Goal: Complete application form: Complete application form

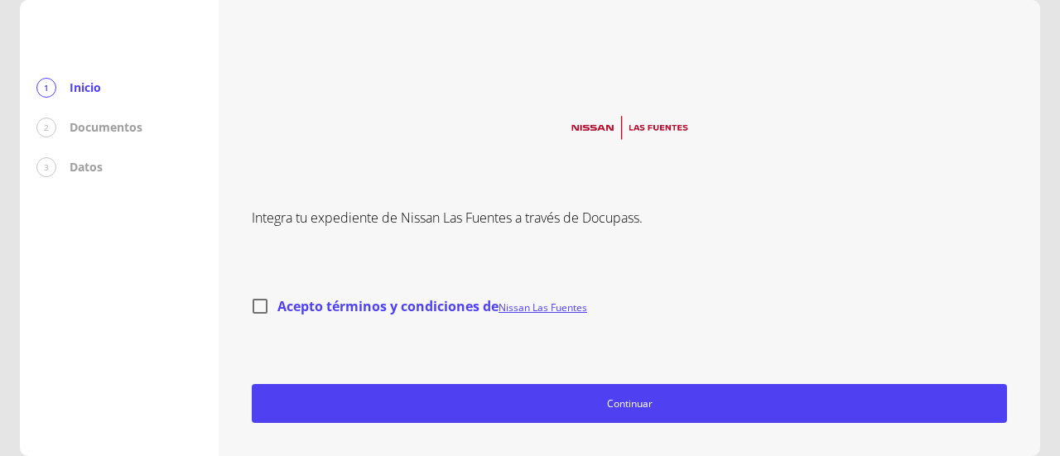
click at [263, 307] on input "Acepto términos y condiciones de Nissan Las Fuentes" at bounding box center [260, 306] width 35 height 35
checkbox input "true"
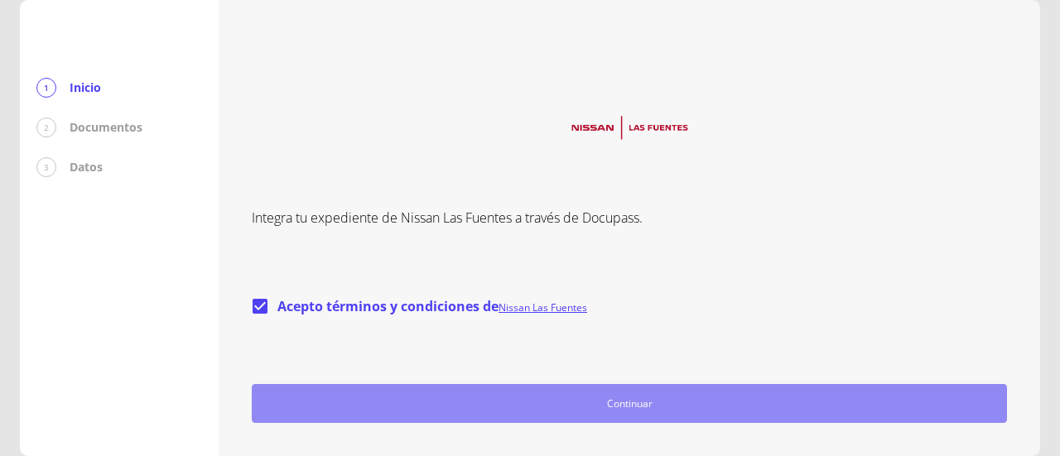
click at [628, 403] on span "Continuar" at bounding box center [629, 403] width 740 height 17
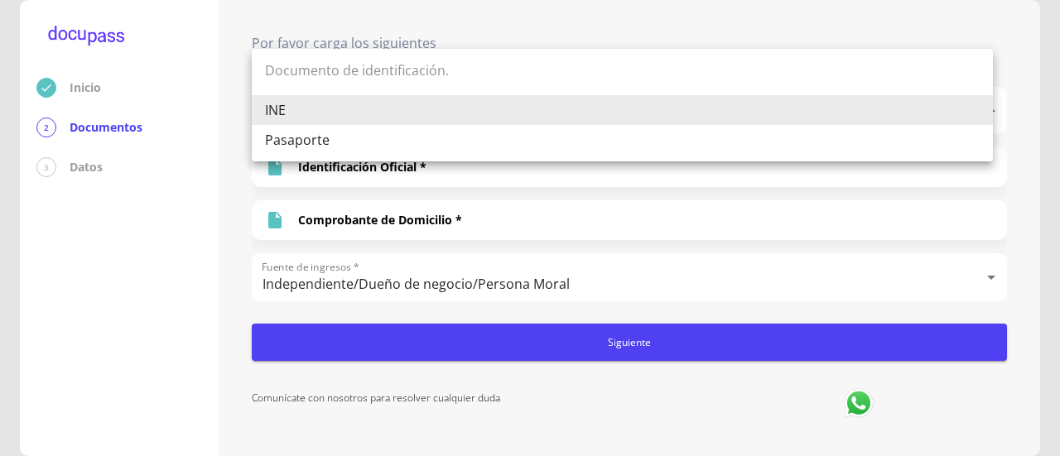
click at [978, 108] on body "Inicio 2 Documentos 3 Datos Por favor carga los siguientes Documentos Documento…" at bounding box center [530, 228] width 1060 height 456
click at [978, 108] on li "INE" at bounding box center [622, 110] width 741 height 30
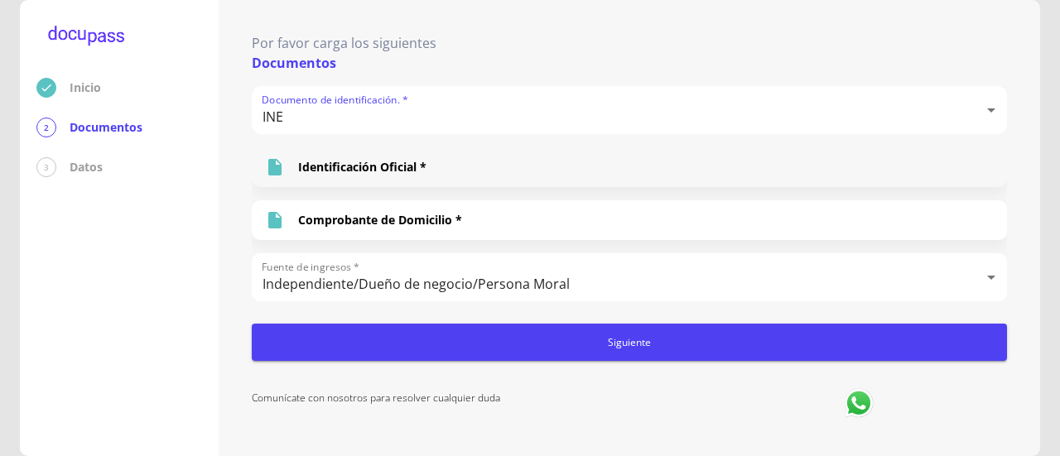
click at [373, 161] on p "Identificación Oficial *" at bounding box center [362, 167] width 128 height 17
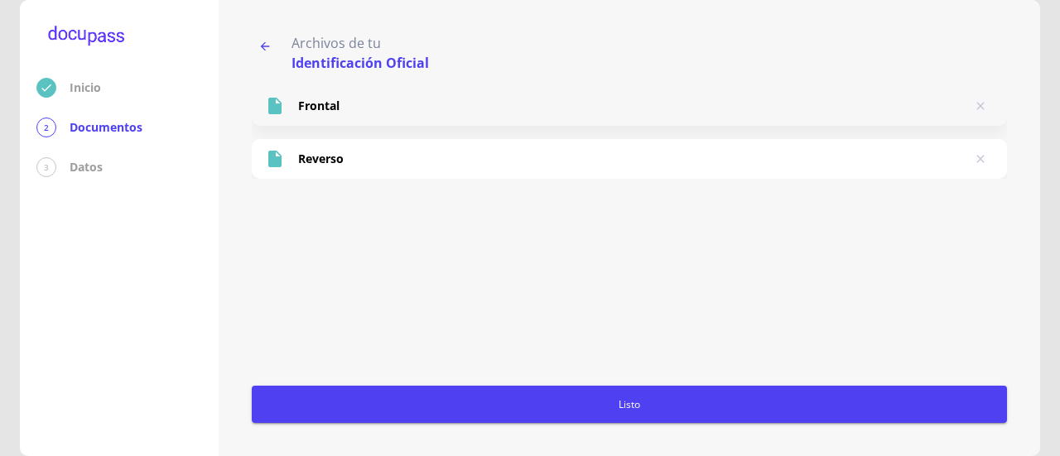
click at [353, 110] on div "Frontal" at bounding box center [629, 106] width 755 height 40
click at [269, 42] on icon "button" at bounding box center [264, 46] width 13 height 13
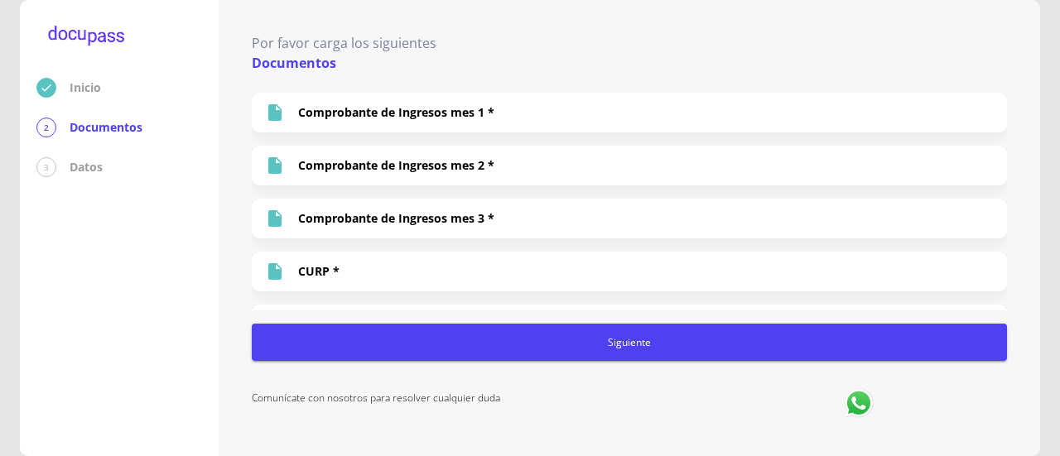
scroll to position [254, 0]
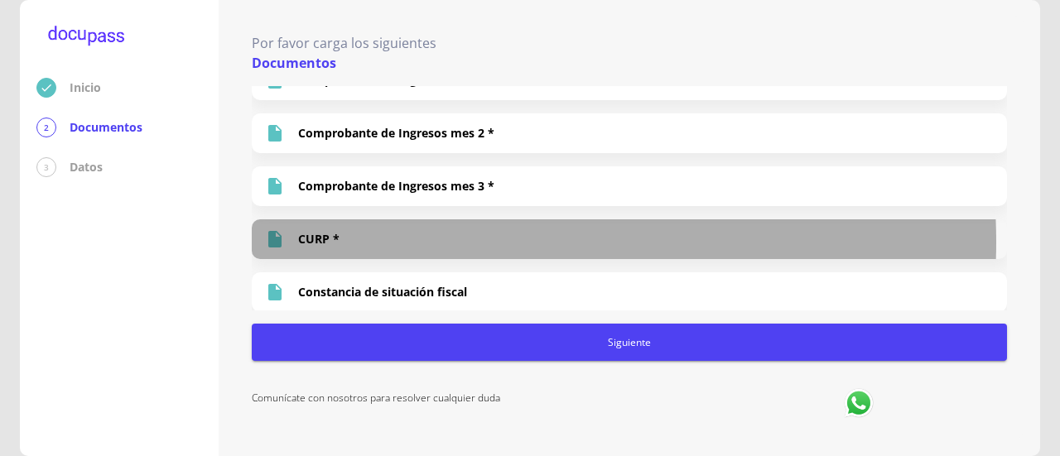
click at [492, 240] on div "CURP *" at bounding box center [629, 239] width 755 height 40
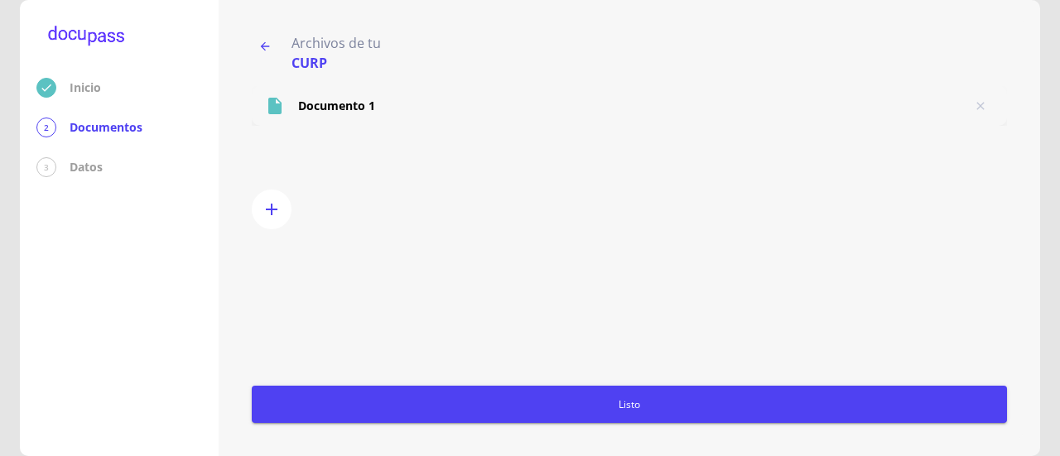
click at [332, 107] on p "Documento 1" at bounding box center [336, 106] width 77 height 17
click at [262, 50] on icon "button" at bounding box center [264, 46] width 13 height 13
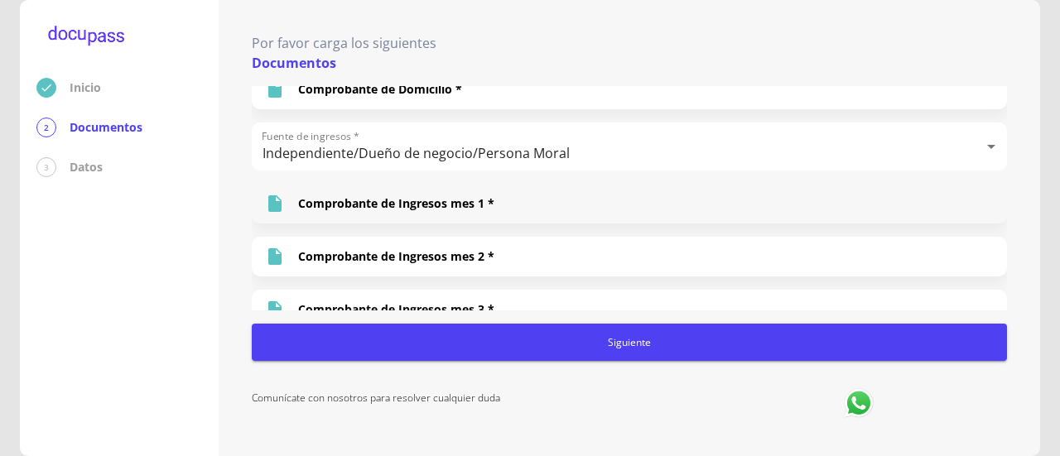
scroll to position [166, 0]
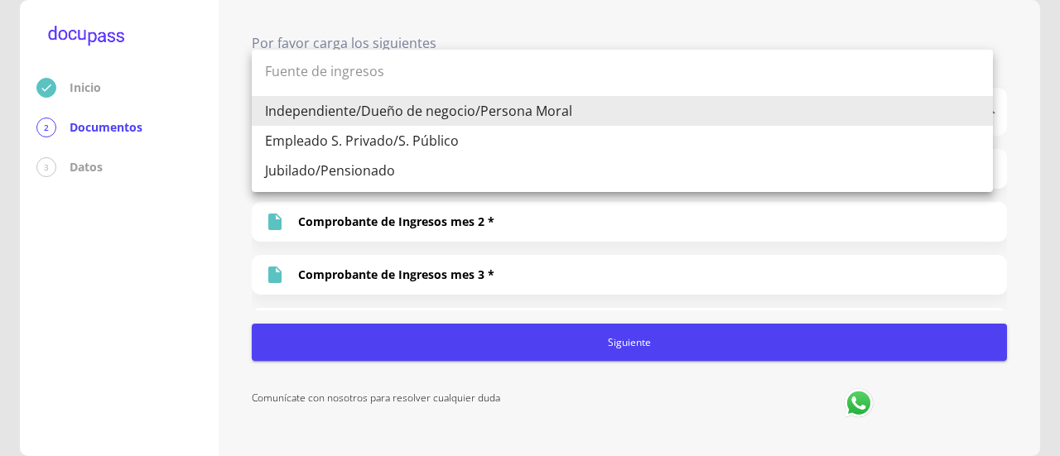
click at [964, 113] on body "Inicio 2 Documentos 3 Datos Por favor carga los siguientes Documentos Documento…" at bounding box center [530, 228] width 1060 height 456
click at [908, 140] on li "Empleado S. Privado/S. Público" at bounding box center [622, 141] width 741 height 30
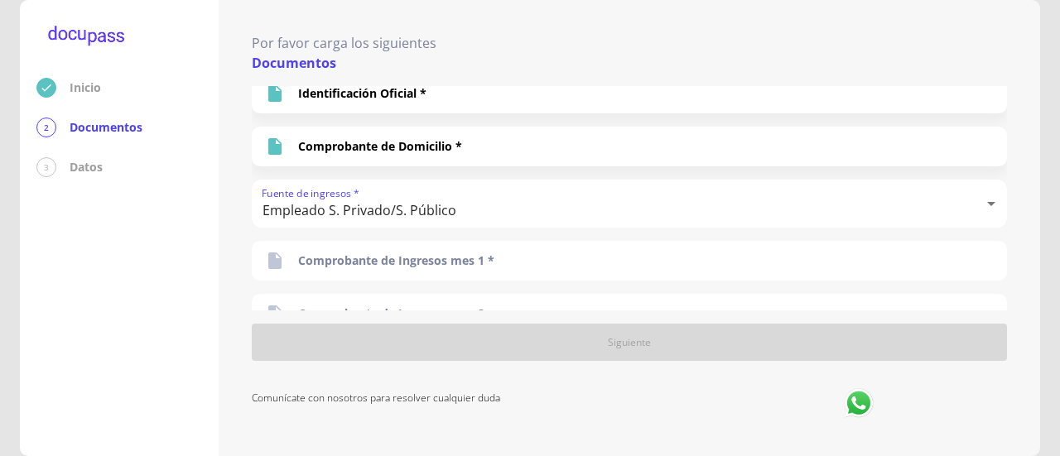
scroll to position [43, 0]
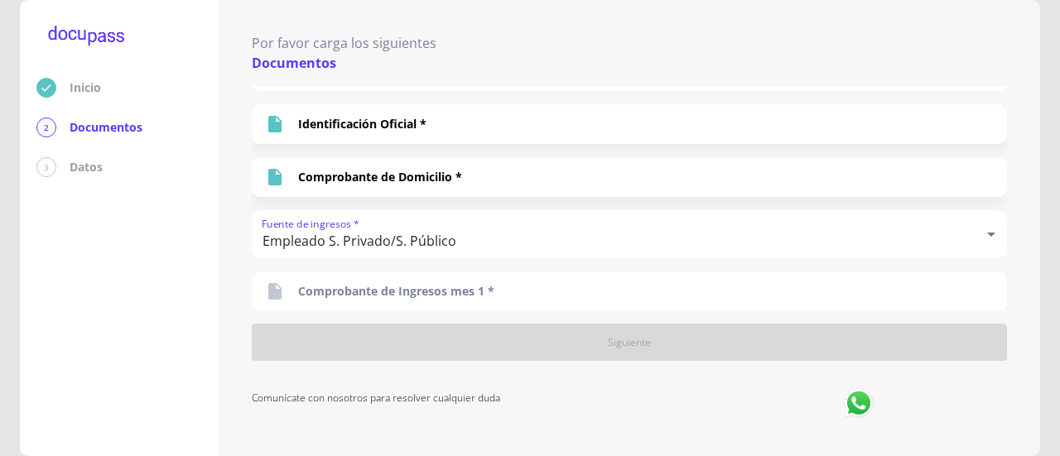
click at [884, 228] on body "Inicio 2 Documentos 3 Datos Por favor carga los siguientes Documentos Documento…" at bounding box center [530, 228] width 1060 height 456
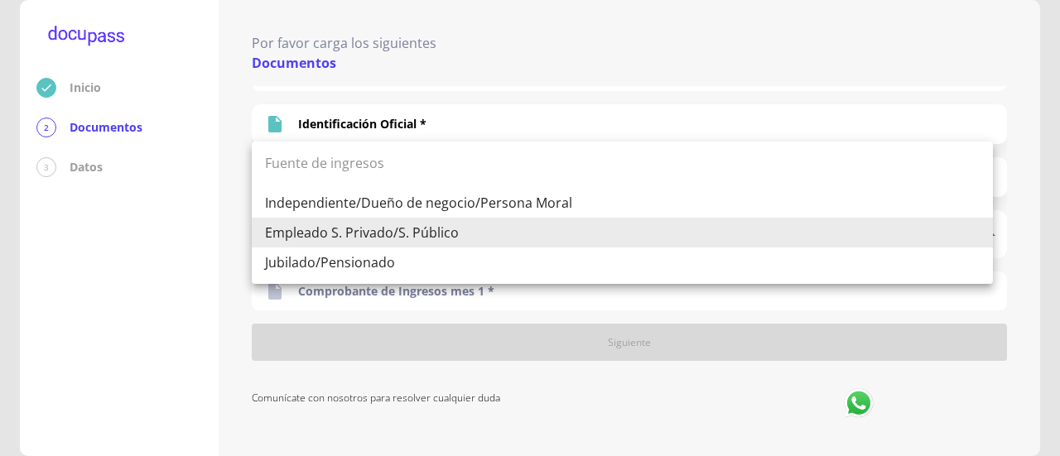
click at [490, 209] on li "Independiente/Dueño de negocio/Persona Moral" at bounding box center [622, 203] width 741 height 30
type input "Independiente/Dueño de negocio/Persona Moral"
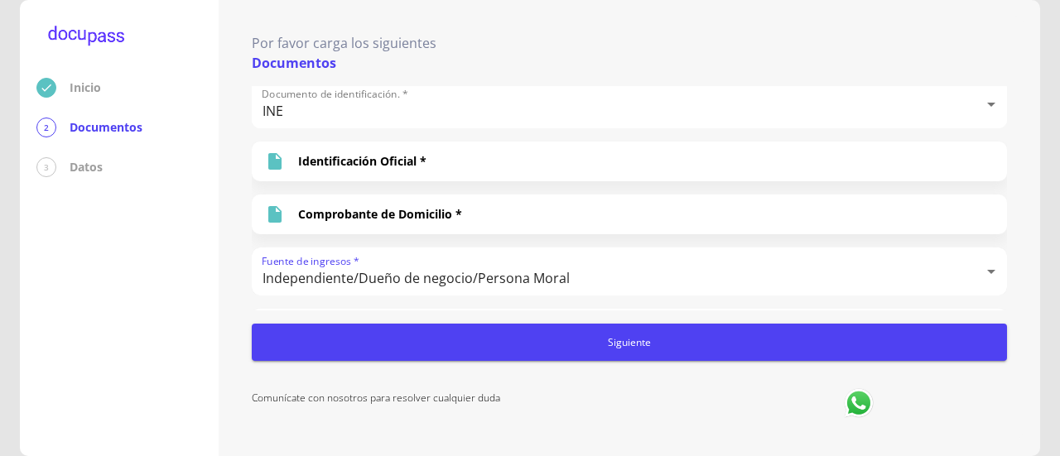
scroll to position [0, 0]
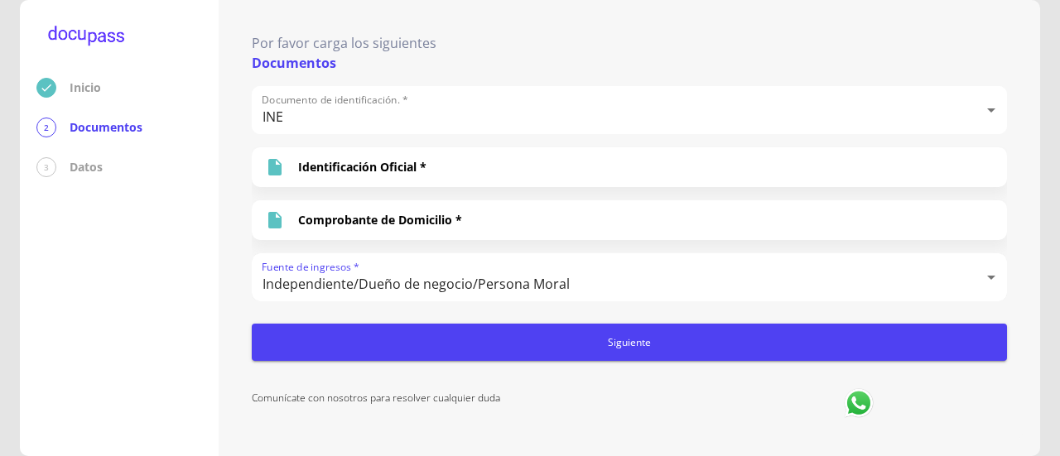
click at [615, 341] on span "Siguiente" at bounding box center [629, 342] width 742 height 17
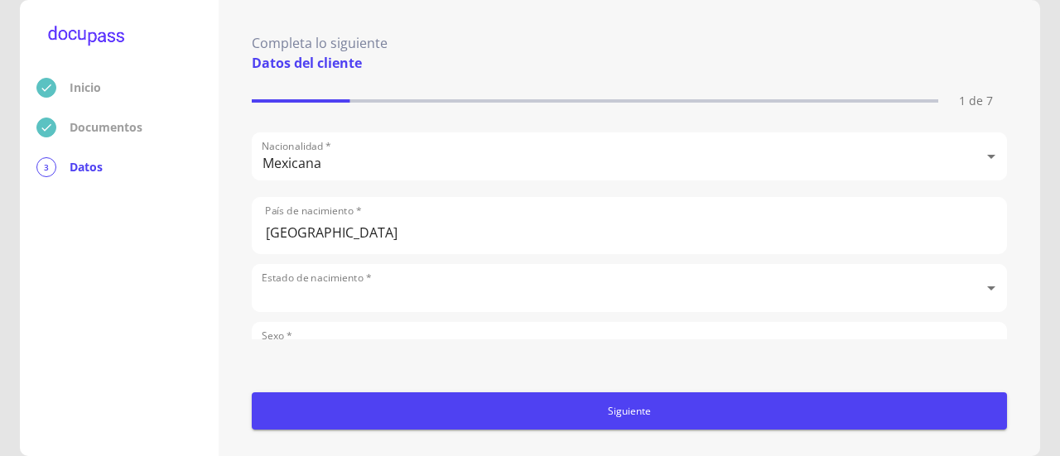
scroll to position [662, 0]
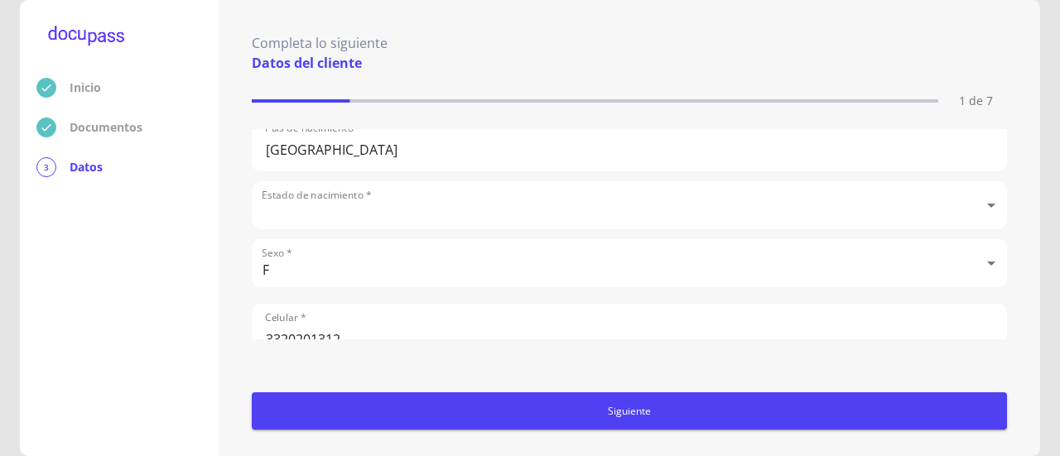
click at [672, 207] on body "Inicio Documentos 3 Datos Completa lo siguiente Datos del cliente 1 de 7 Apelli…" at bounding box center [530, 228] width 1060 height 456
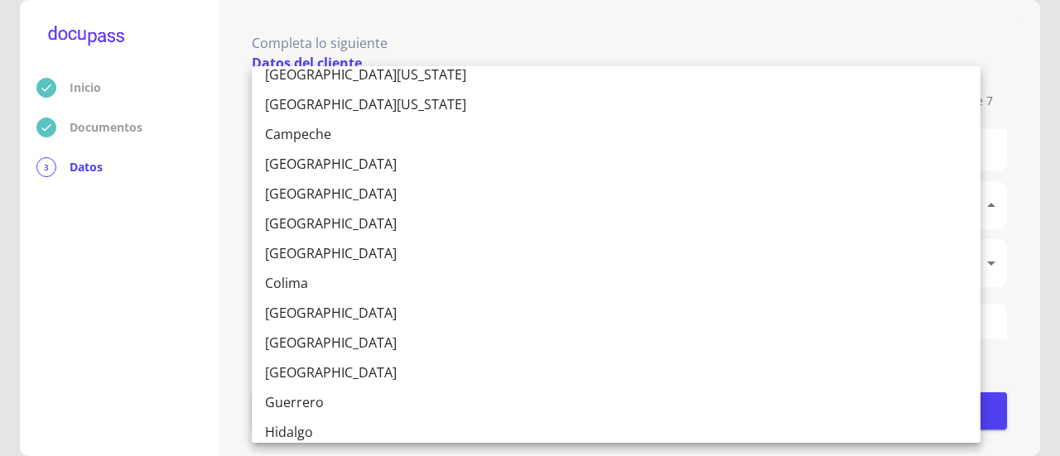
scroll to position [166, 0]
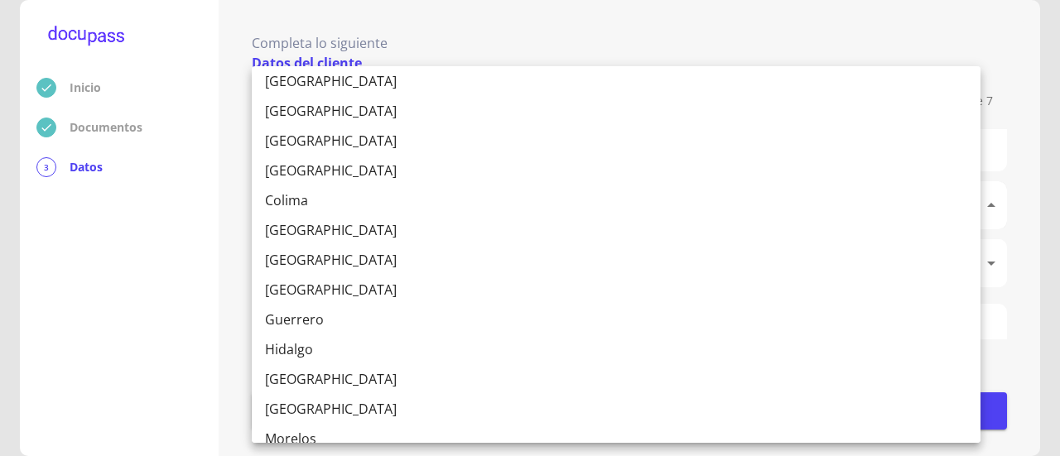
click at [304, 377] on li "[GEOGRAPHIC_DATA]" at bounding box center [616, 379] width 729 height 30
type input "[GEOGRAPHIC_DATA]"
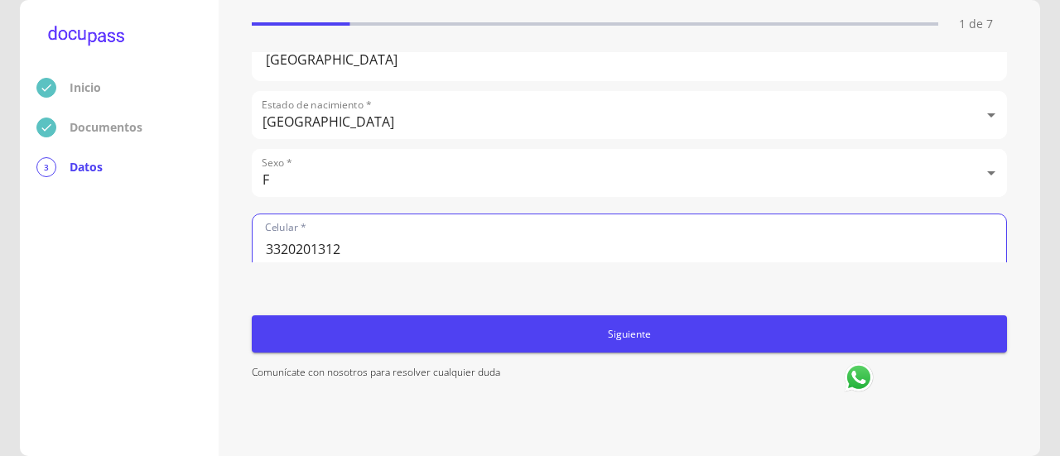
scroll to position [79, 0]
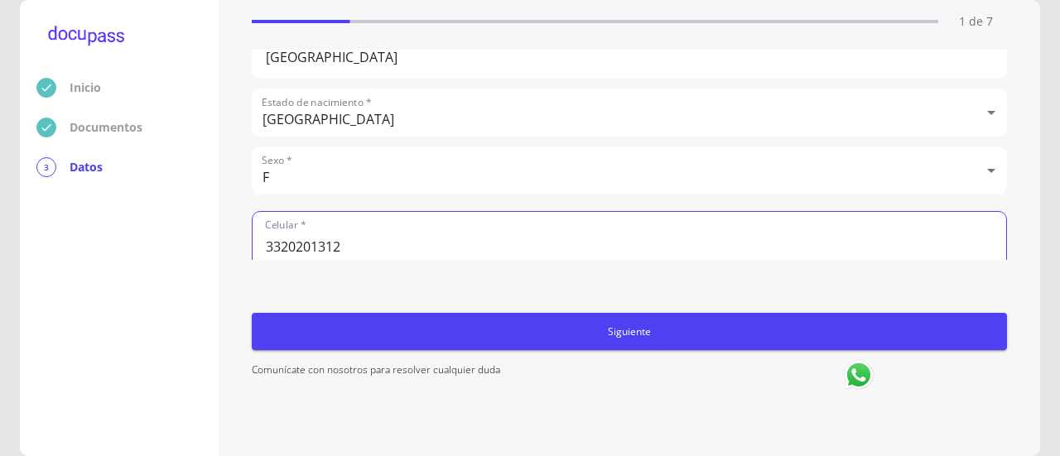
click at [599, 330] on span "Siguiente" at bounding box center [629, 331] width 742 height 17
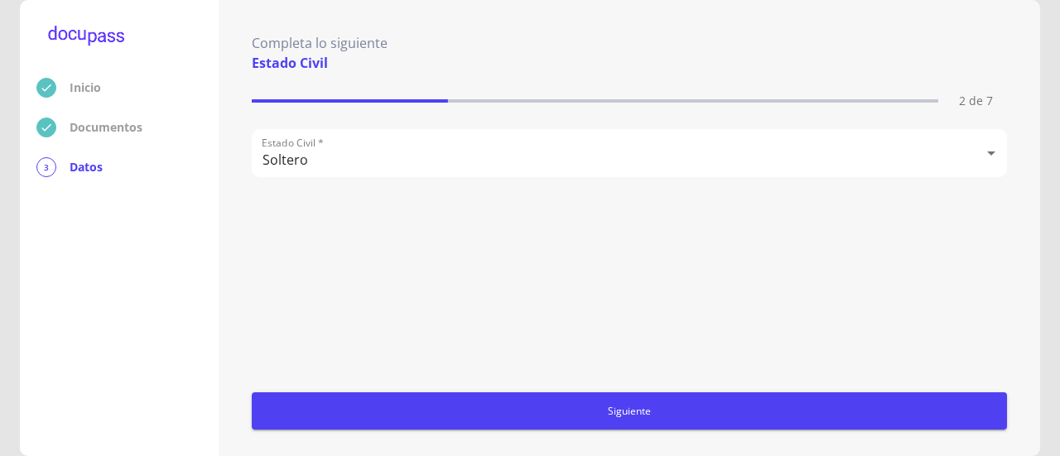
scroll to position [0, 0]
click at [662, 413] on span "Siguiente" at bounding box center [629, 410] width 742 height 17
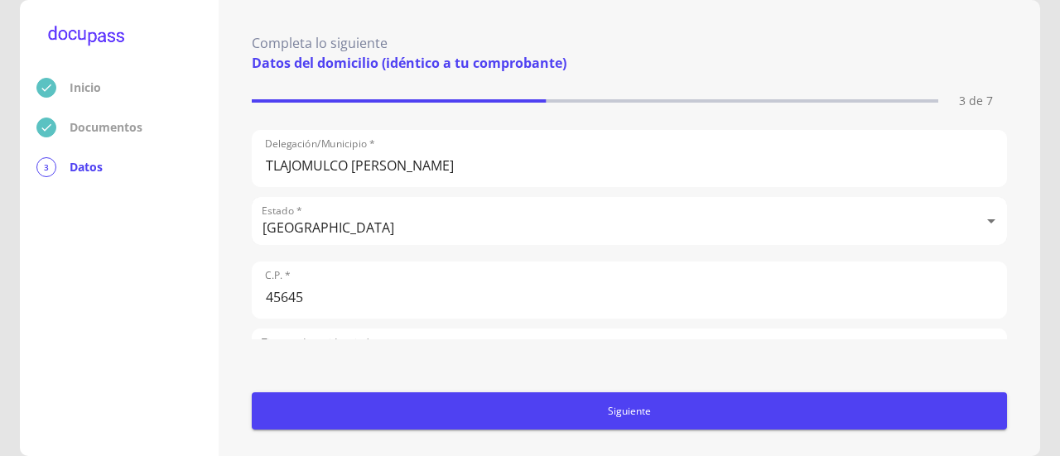
scroll to position [609, 0]
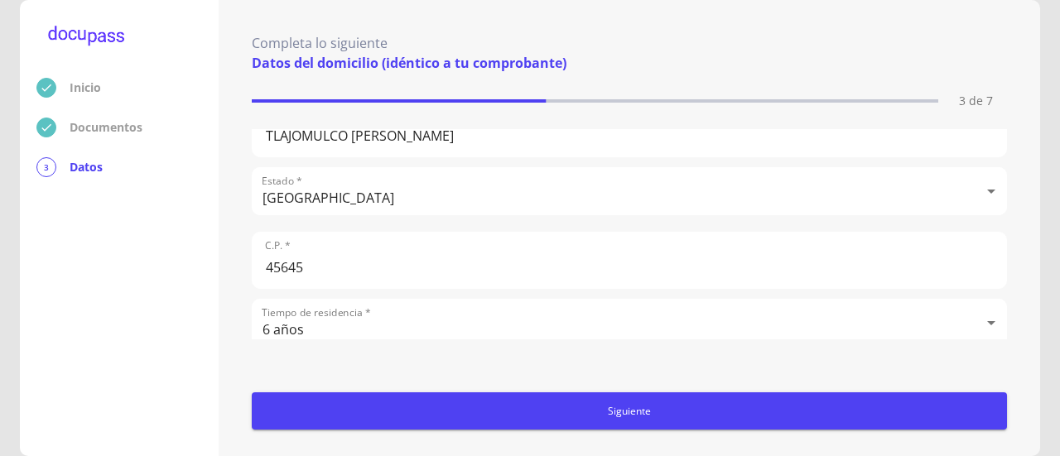
click at [616, 409] on span "Siguiente" at bounding box center [629, 410] width 742 height 17
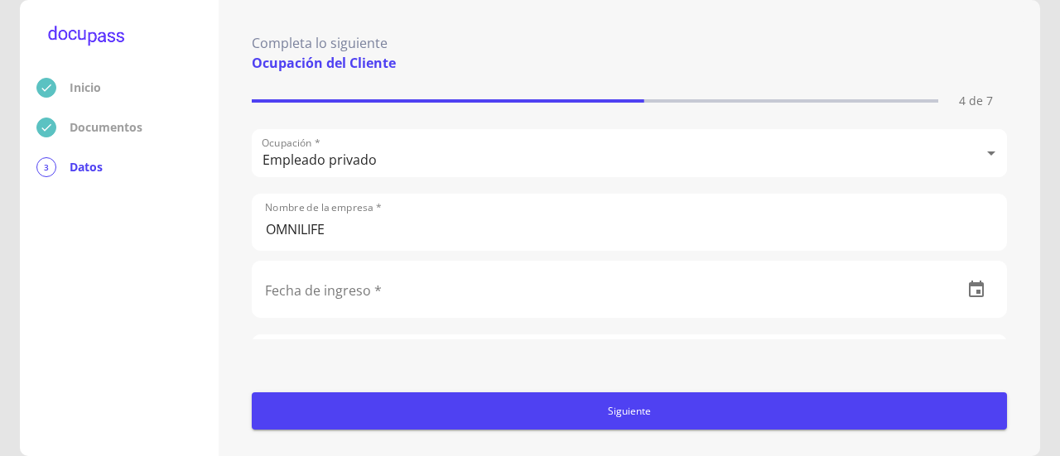
scroll to position [83, 0]
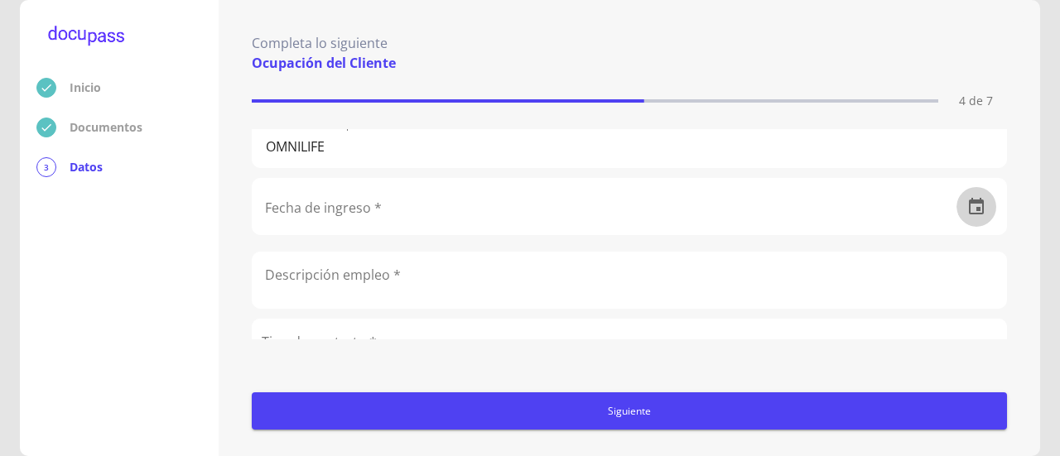
click at [969, 208] on icon "button" at bounding box center [976, 206] width 15 height 17
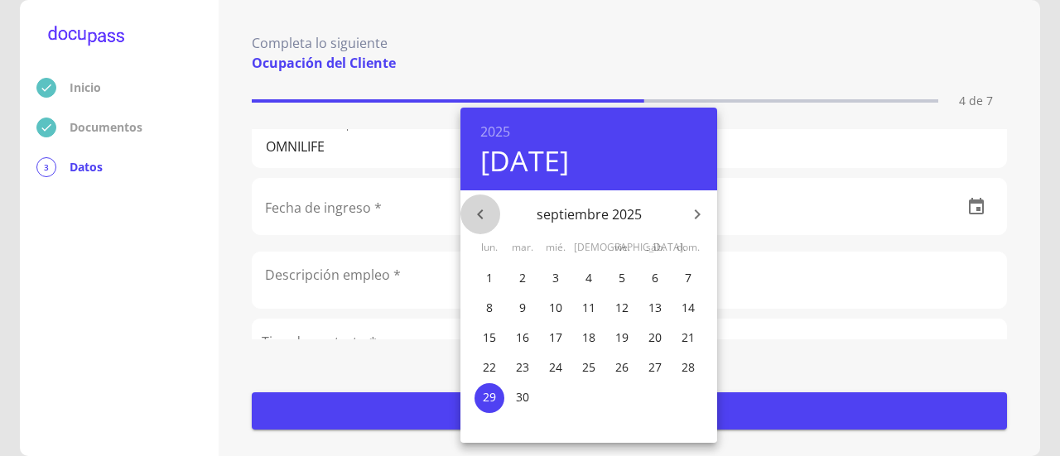
click at [485, 219] on icon "button" at bounding box center [480, 215] width 20 height 20
click at [569, 159] on h4 "[DATE]" at bounding box center [524, 160] width 89 height 35
click at [503, 167] on h4 "[DATE]" at bounding box center [524, 160] width 89 height 35
click at [594, 218] on p "[DATE]" at bounding box center [588, 215] width 177 height 20
click at [494, 125] on h6 "2025" at bounding box center [495, 131] width 30 height 23
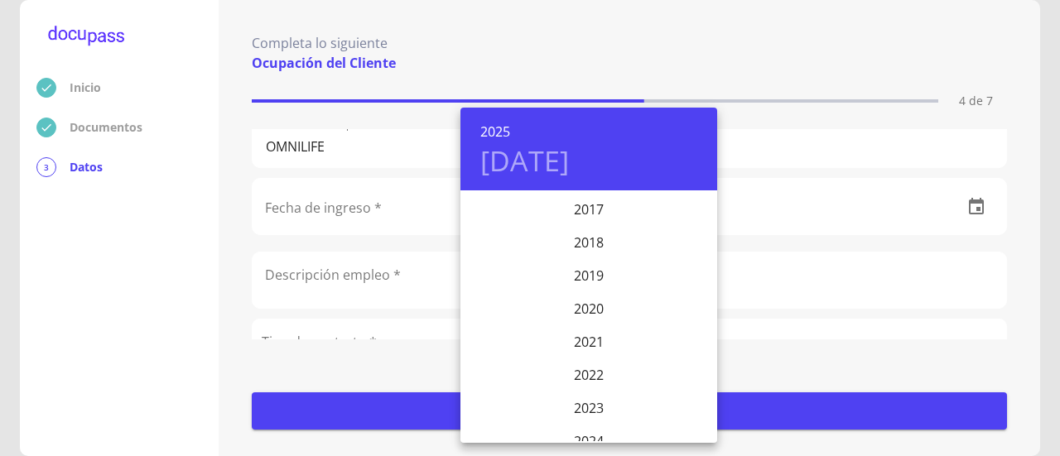
scroll to position [3825, 0]
click at [585, 258] on div "2016" at bounding box center [588, 259] width 257 height 33
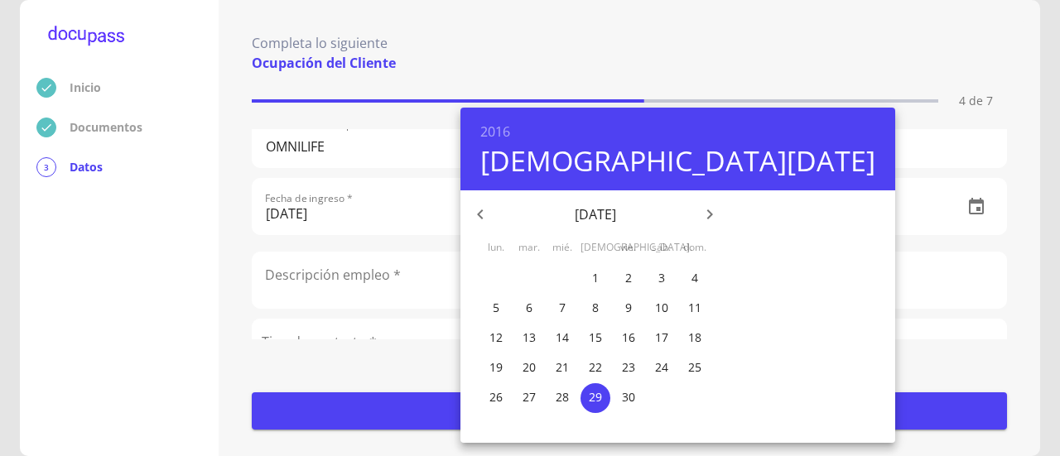
click at [482, 211] on icon "button" at bounding box center [480, 215] width 20 height 20
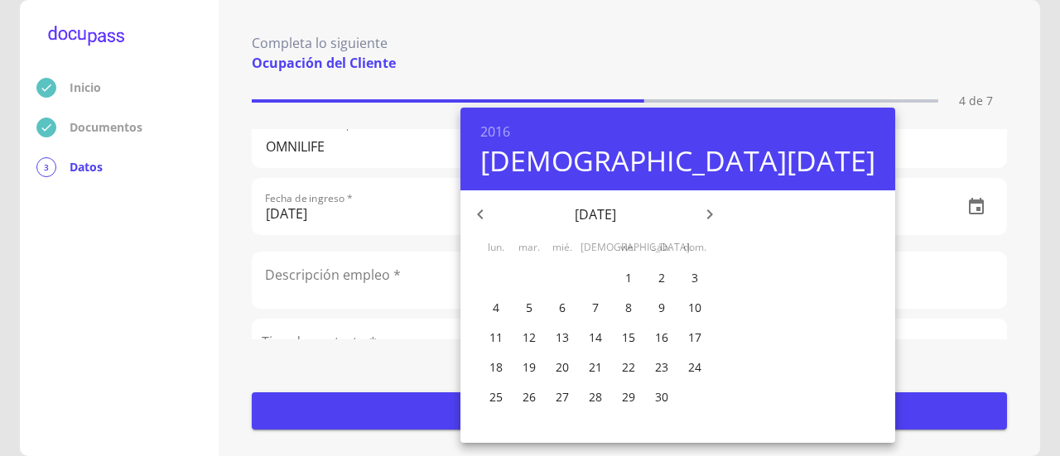
click at [482, 211] on icon "button" at bounding box center [480, 215] width 20 height 20
click at [493, 344] on p "15" at bounding box center [495, 338] width 13 height 17
type input "[DATE]"
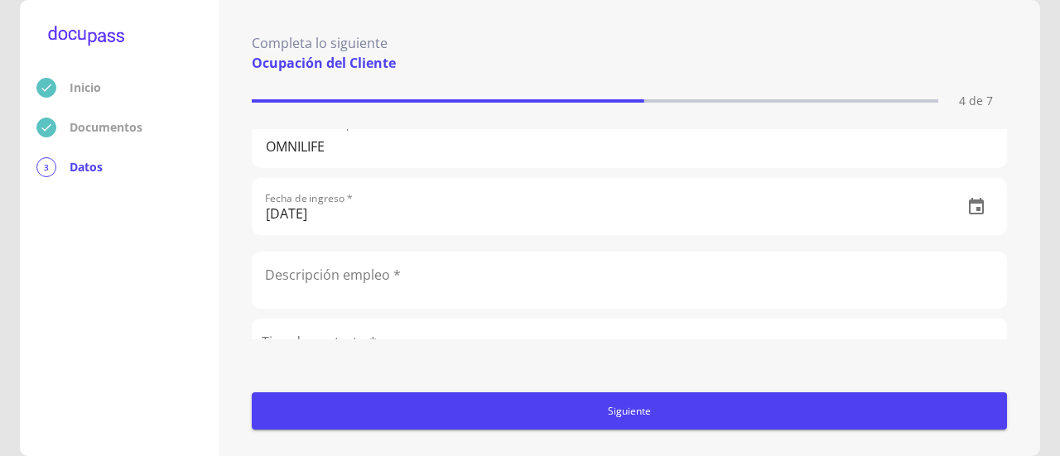
click at [435, 286] on input "text" at bounding box center [629, 280] width 753 height 55
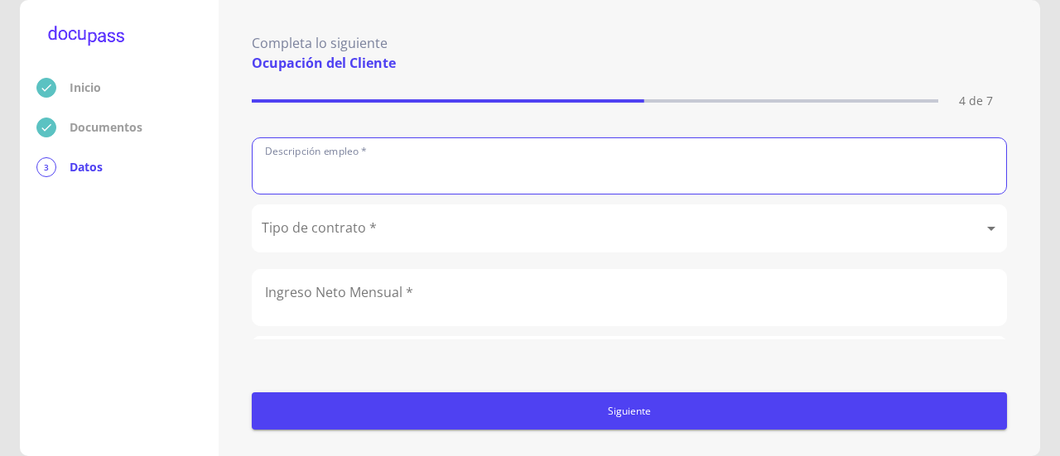
scroll to position [166, 0]
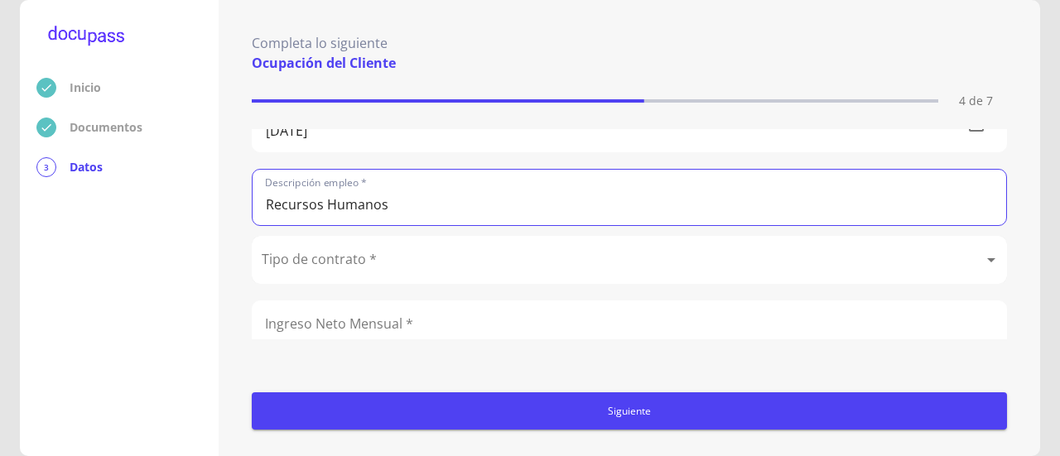
type input "Recursos Humanos"
click at [528, 269] on body "Inicio Documentos 3 Datos Completa lo siguiente Ocupación del Cliente 4 de 7 Oc…" at bounding box center [530, 228] width 1060 height 456
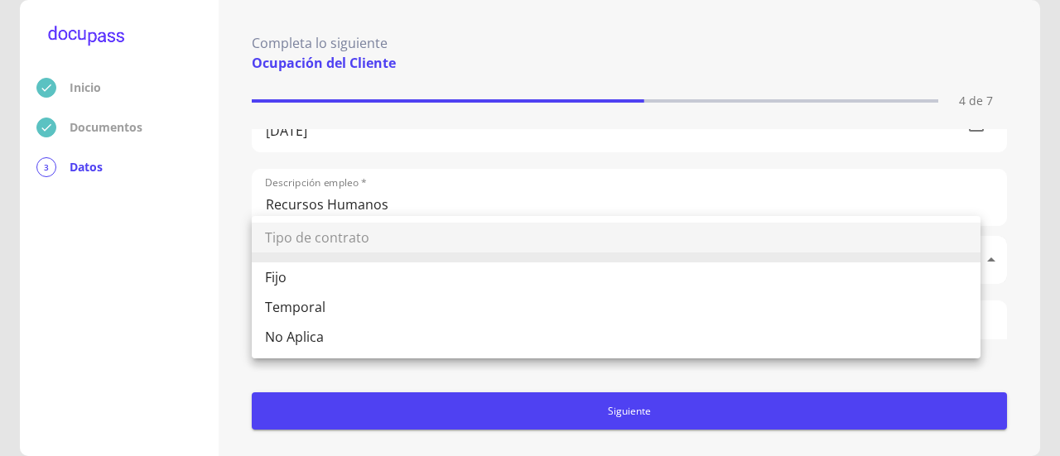
click at [508, 281] on li "Fijo" at bounding box center [616, 277] width 729 height 30
type input "Fijo"
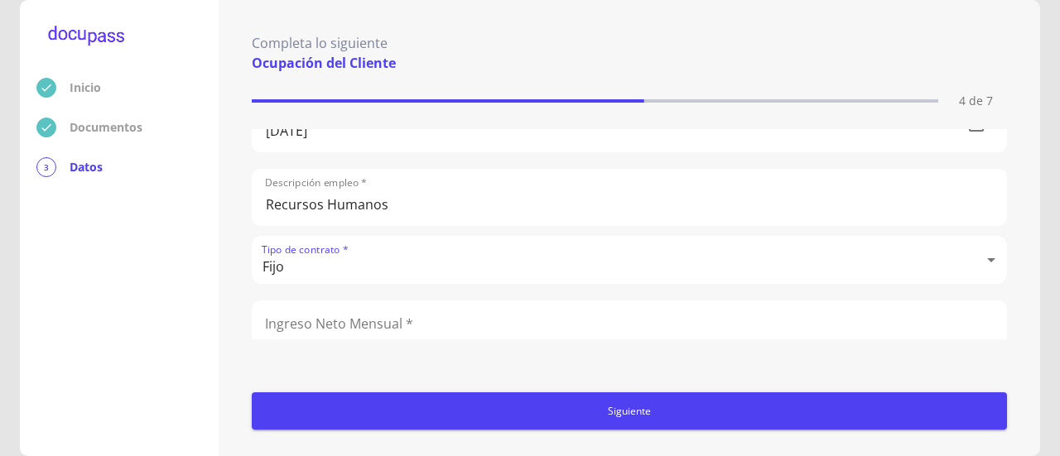
scroll to position [248, 0]
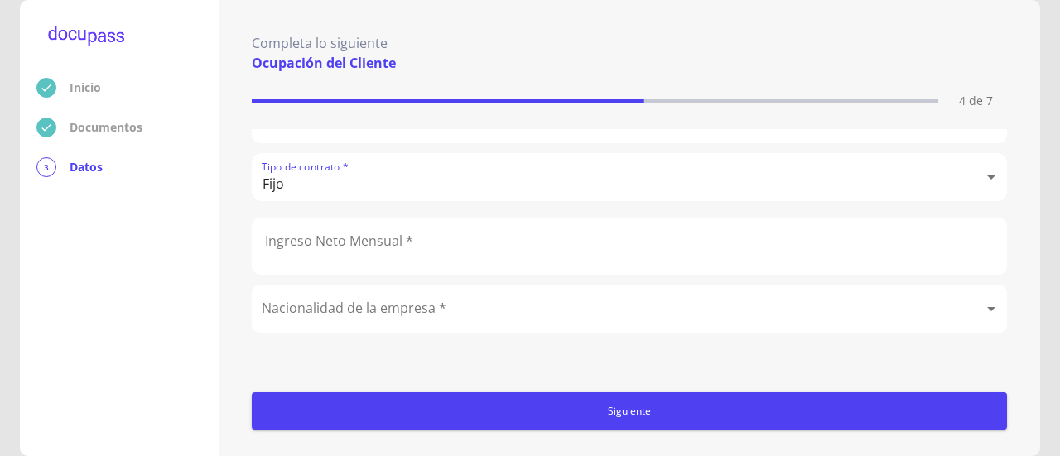
click at [521, 238] on input "text" at bounding box center [629, 246] width 753 height 55
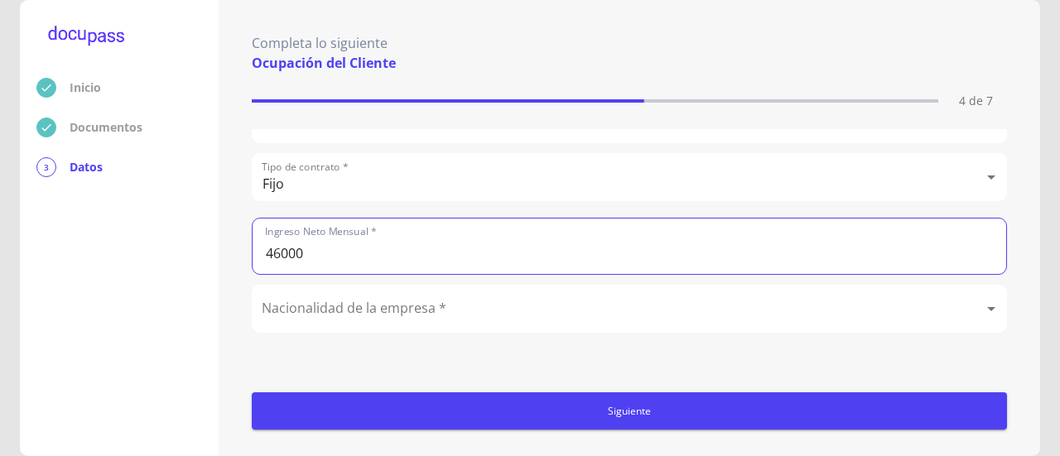
scroll to position [331, 0]
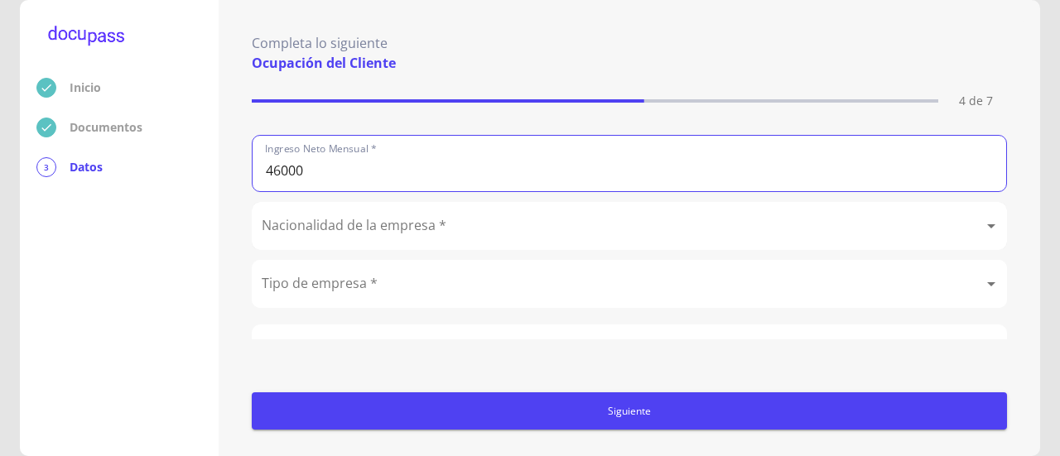
type input "46000"
click at [490, 228] on body "Inicio Documentos 3 Datos Completa lo siguiente Ocupación del Cliente 4 de 7 Oc…" at bounding box center [530, 228] width 1060 height 456
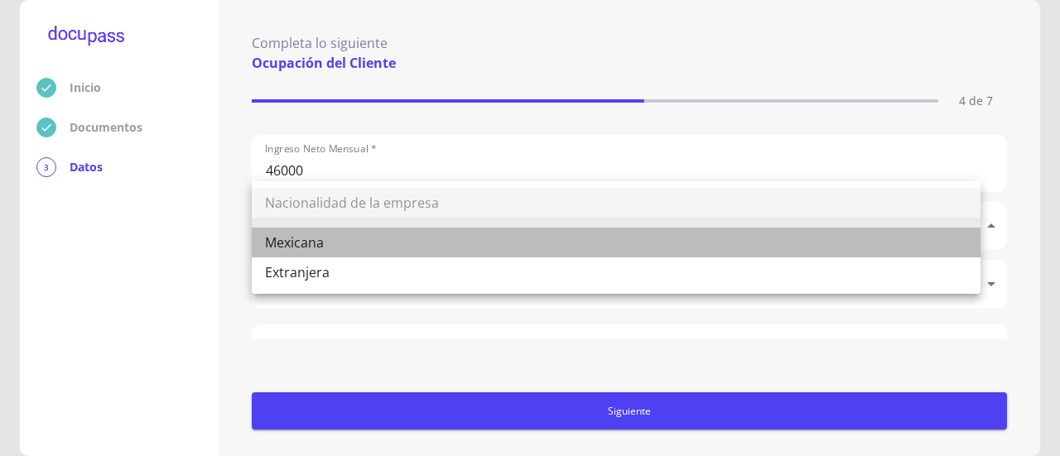
click at [484, 236] on li "Mexicana" at bounding box center [616, 243] width 729 height 30
type input "Mexicana"
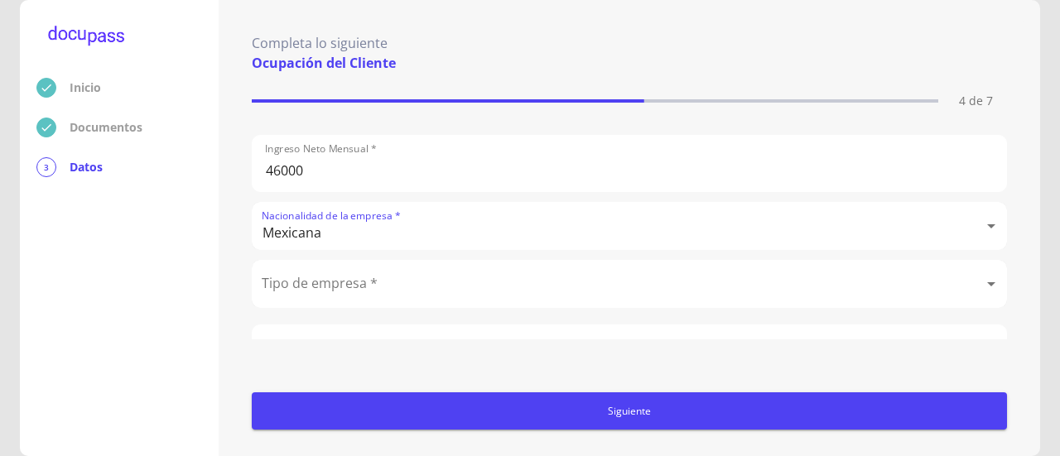
click at [474, 280] on body "Inicio Documentos 3 Datos Completa lo siguiente Ocupación del Cliente 4 de 7 Oc…" at bounding box center [530, 228] width 1060 height 456
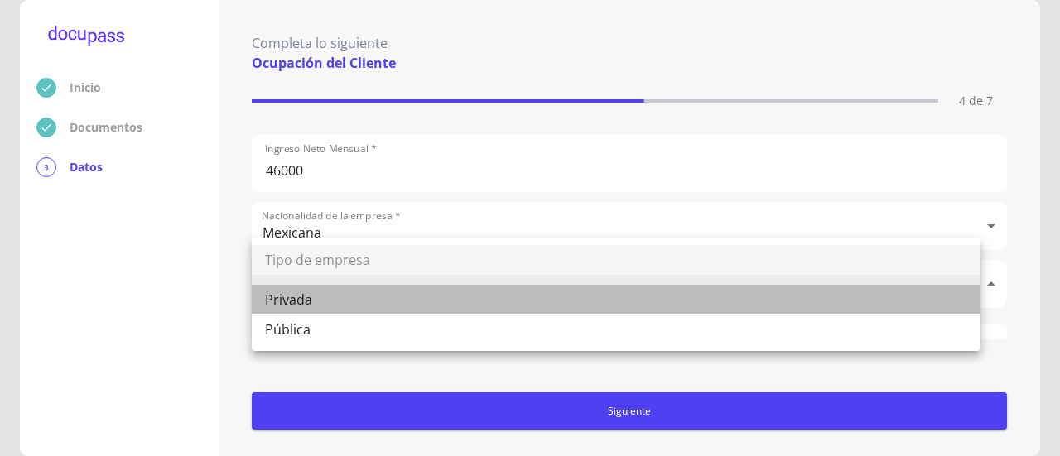
click at [477, 307] on li "Privada" at bounding box center [616, 300] width 729 height 30
type input "Privada"
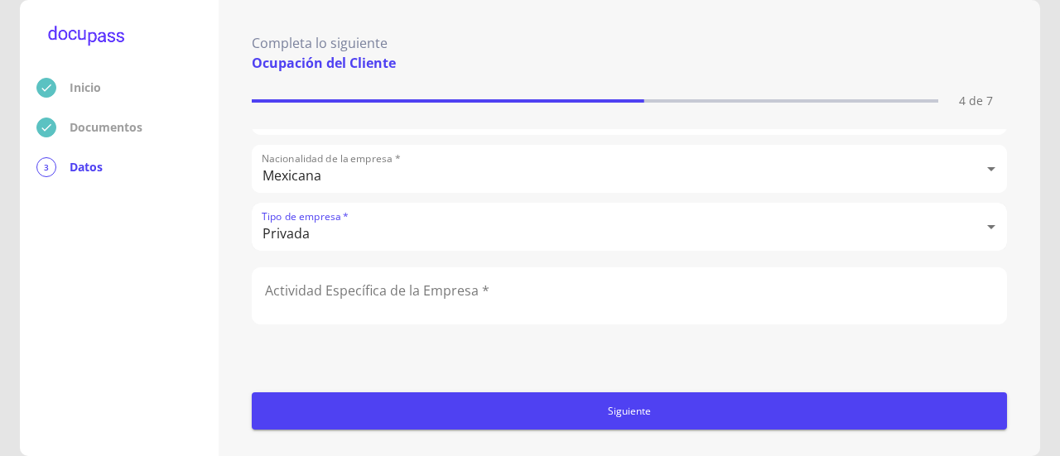
scroll to position [414, 0]
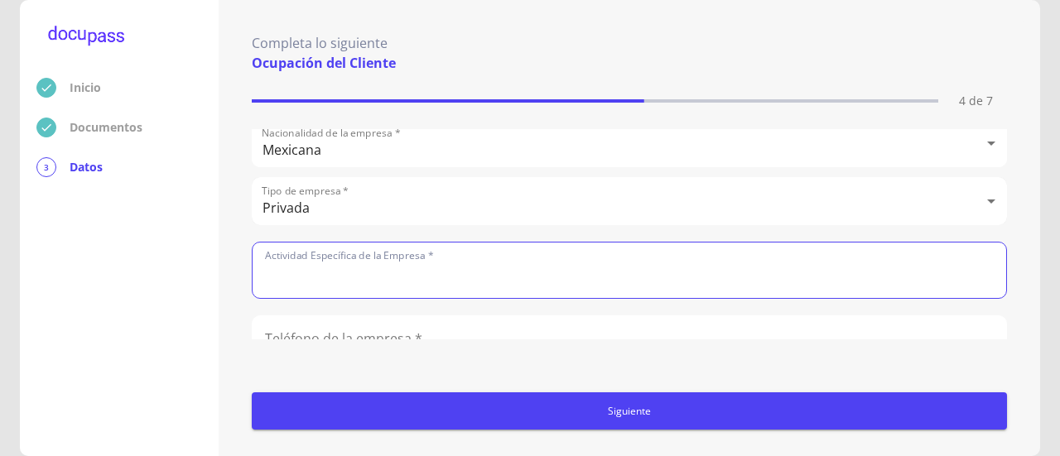
click at [489, 267] on input "text" at bounding box center [629, 270] width 753 height 55
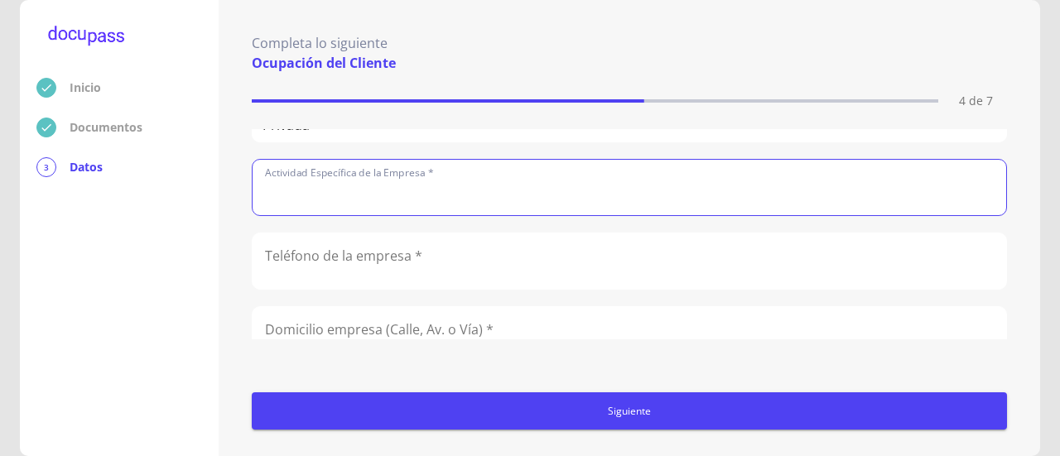
click at [491, 266] on input "number" at bounding box center [629, 260] width 753 height 55
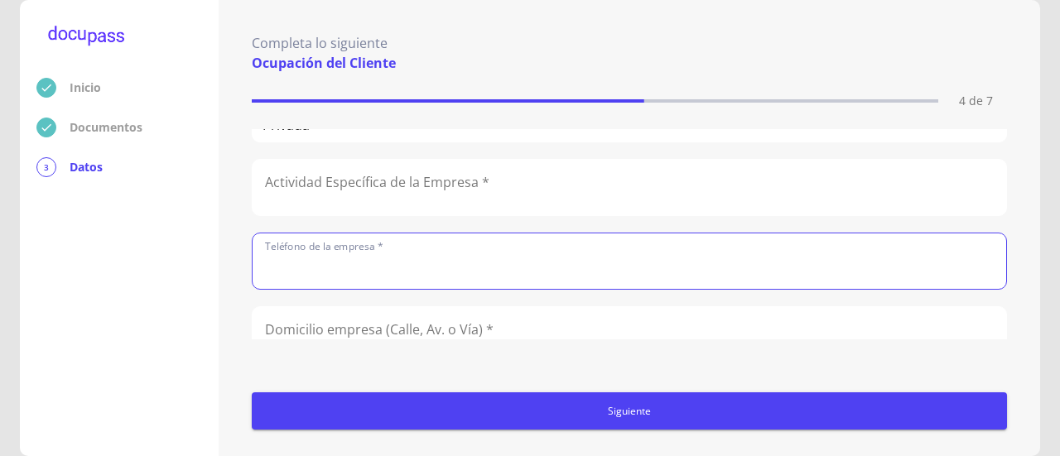
scroll to position [580, 0]
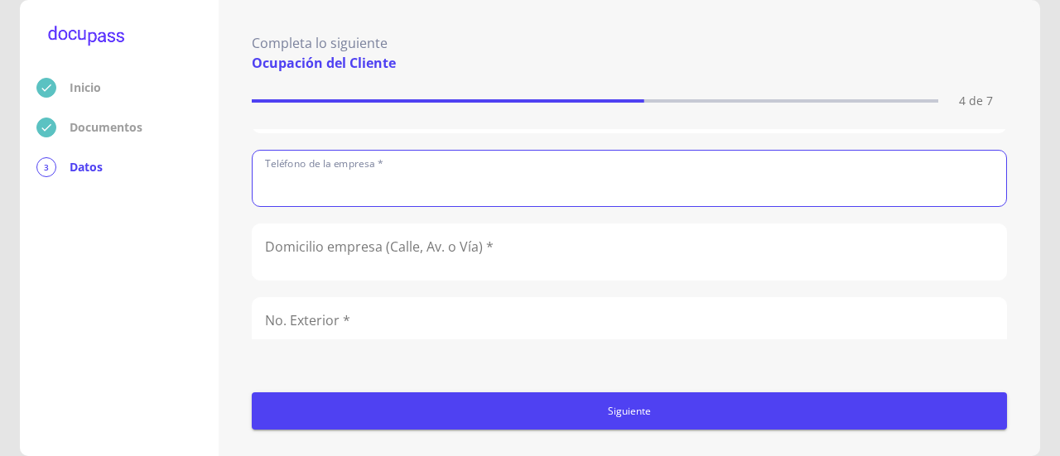
click at [517, 251] on input "text" at bounding box center [629, 251] width 753 height 55
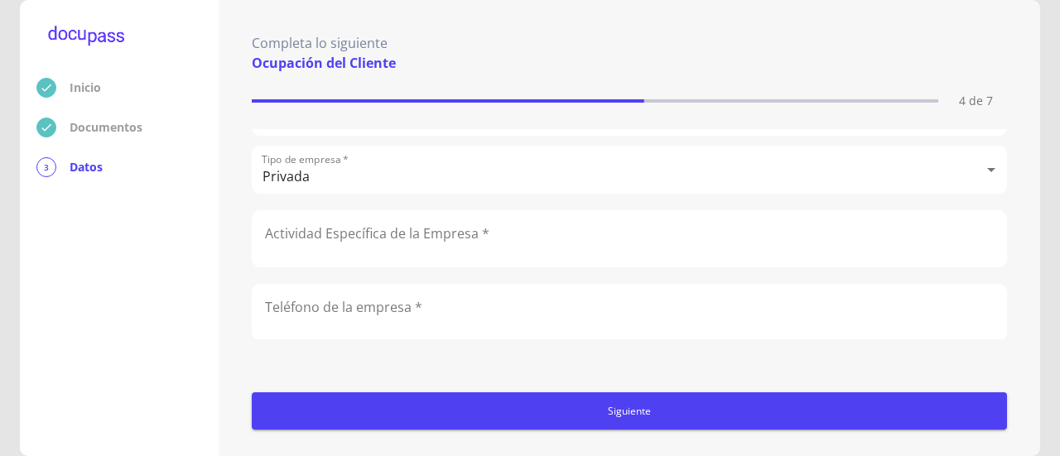
scroll to position [482, 0]
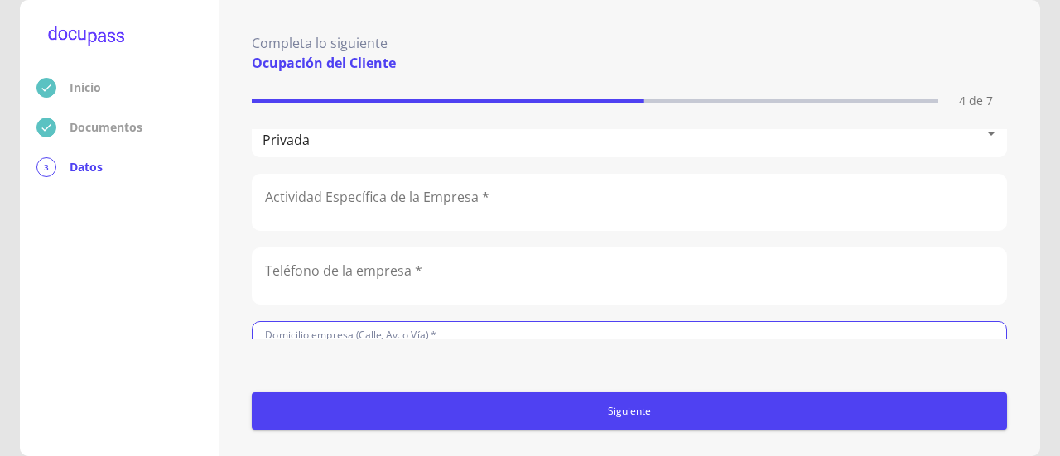
click at [535, 192] on input "text" at bounding box center [629, 202] width 753 height 55
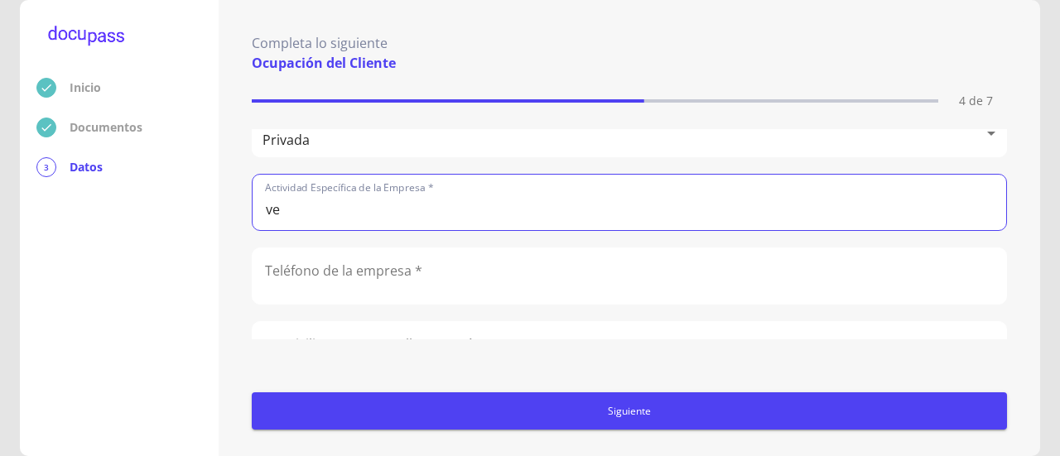
type input "v"
type input "Suplementos alimenticios"
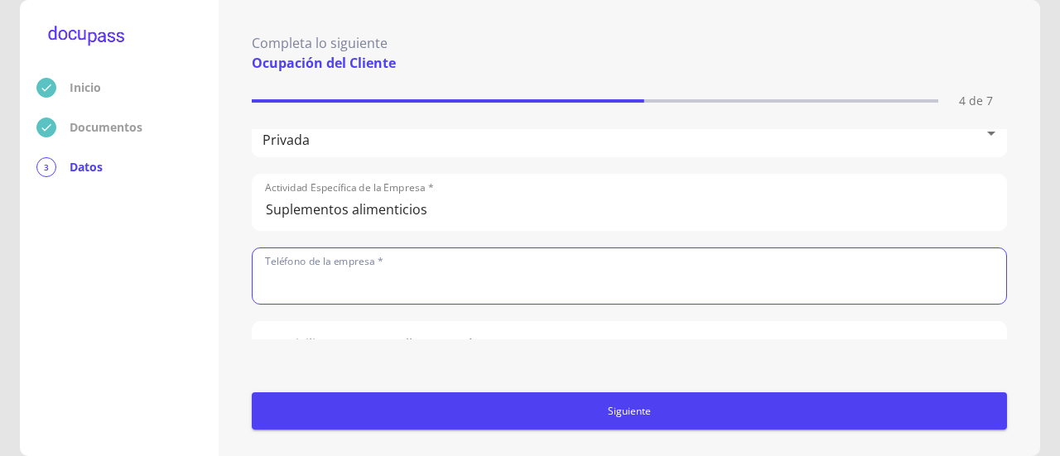
click at [756, 283] on input "number" at bounding box center [629, 275] width 753 height 55
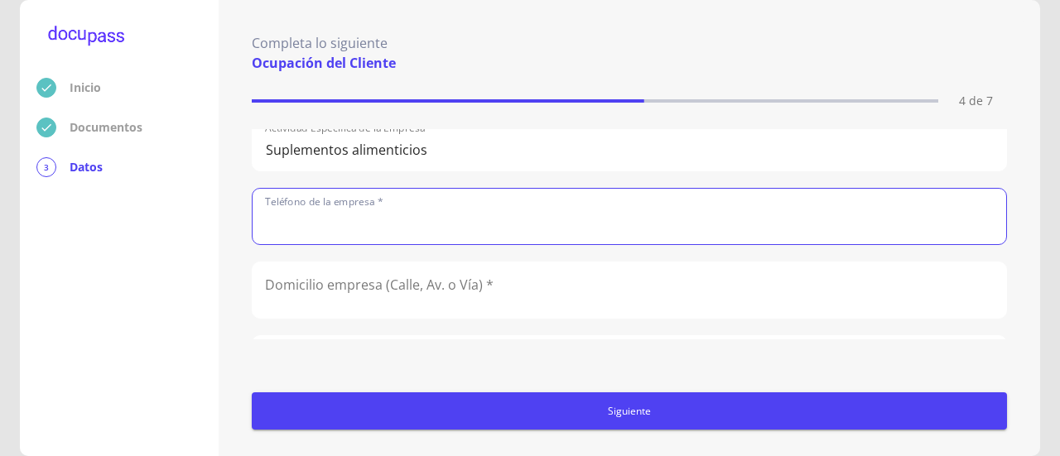
scroll to position [565, 0]
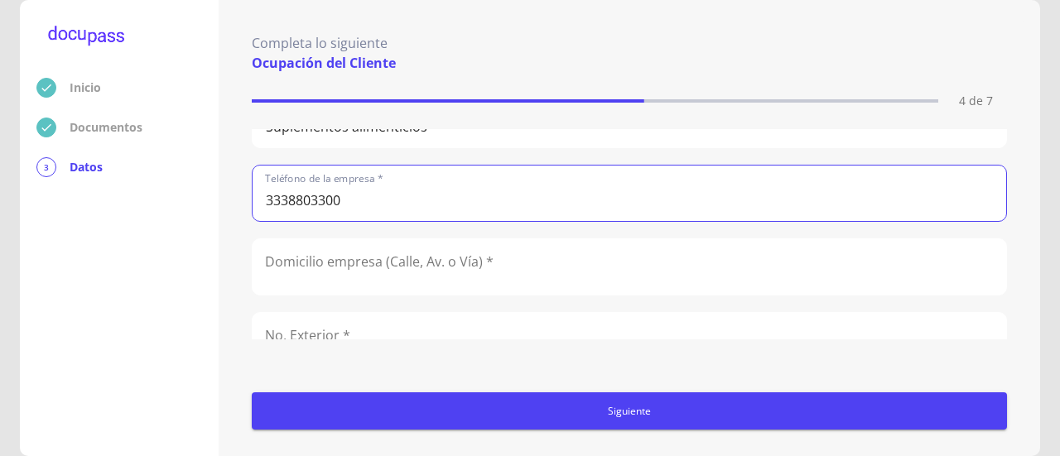
type input "3338803300"
click at [467, 254] on input "text" at bounding box center [629, 266] width 753 height 55
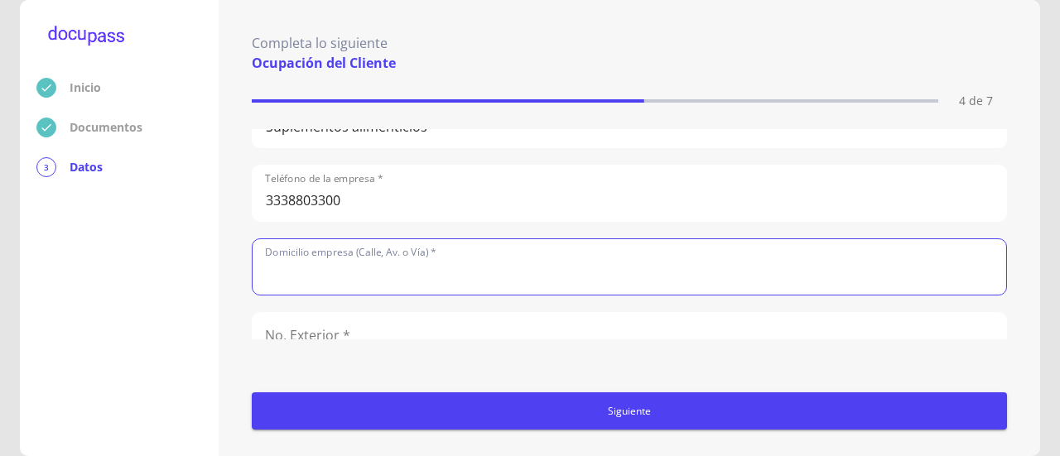
scroll to position [647, 0]
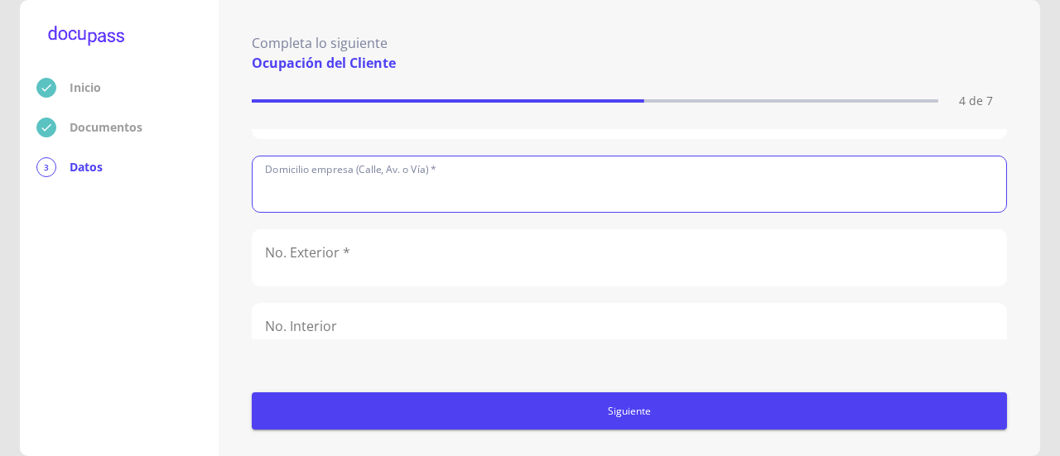
click at [484, 258] on input "text" at bounding box center [629, 257] width 753 height 55
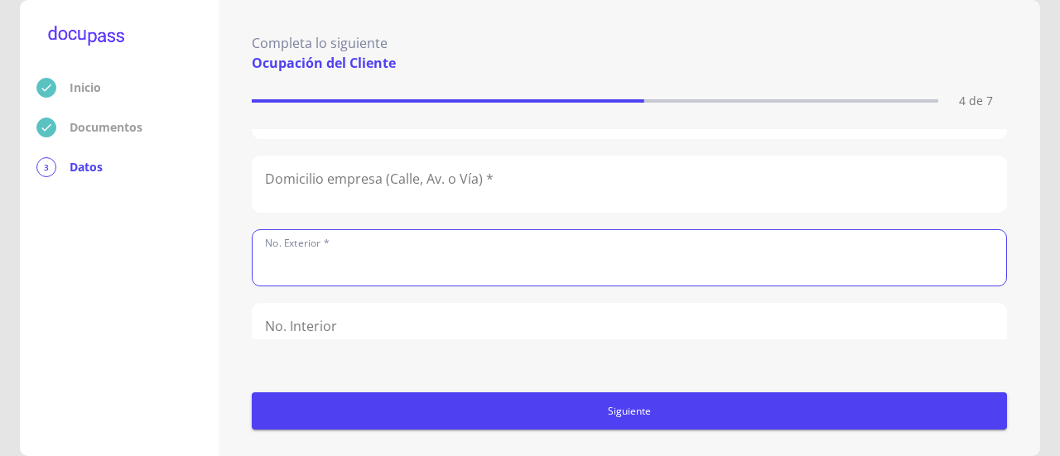
click at [500, 183] on input "text" at bounding box center [629, 183] width 753 height 55
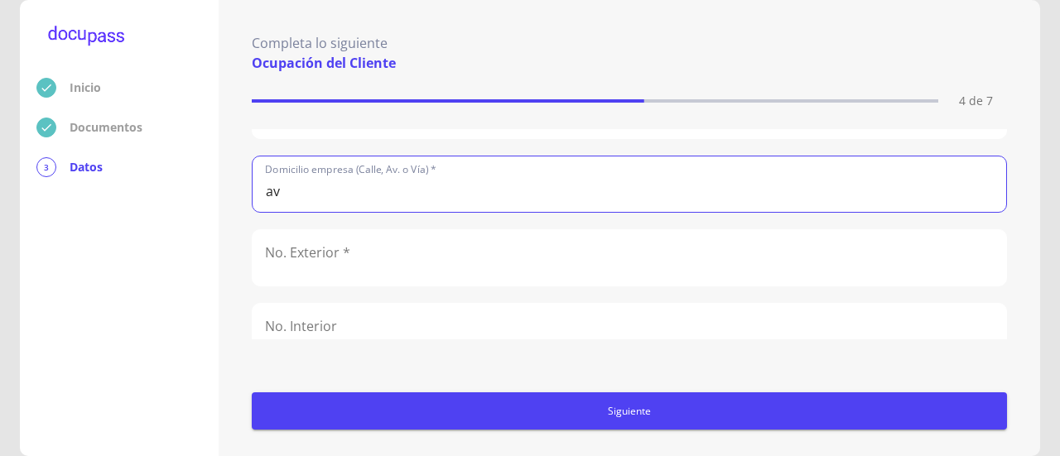
type input "a"
type input "Av. [GEOGRAPHIC_DATA]"
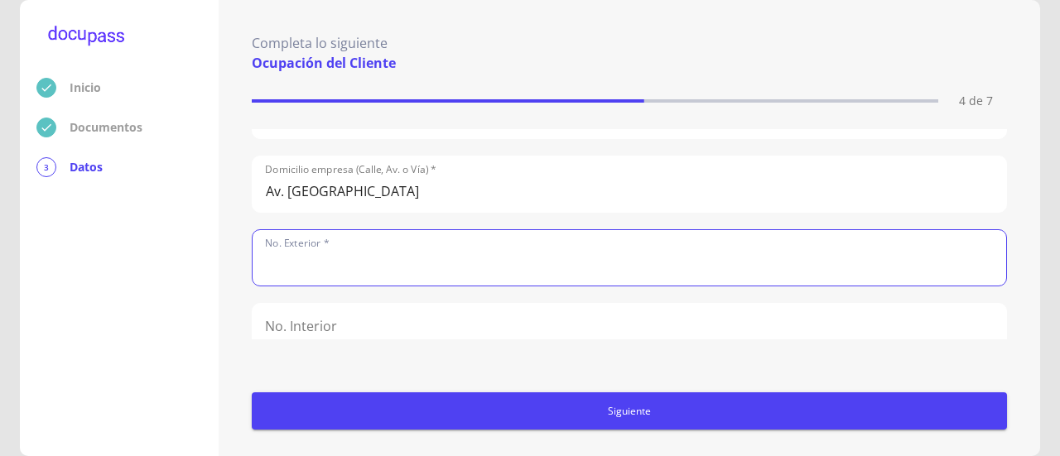
click at [486, 264] on input "text" at bounding box center [629, 257] width 753 height 55
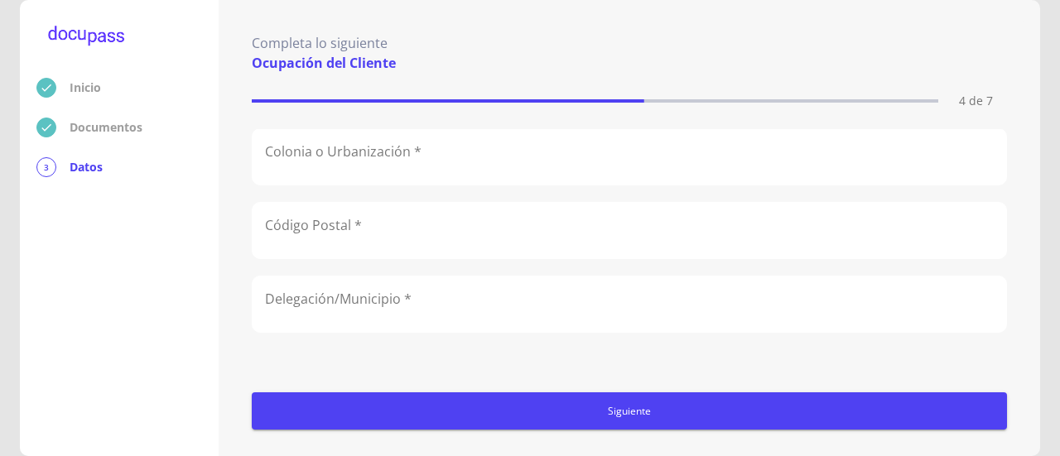
scroll to position [813, 0]
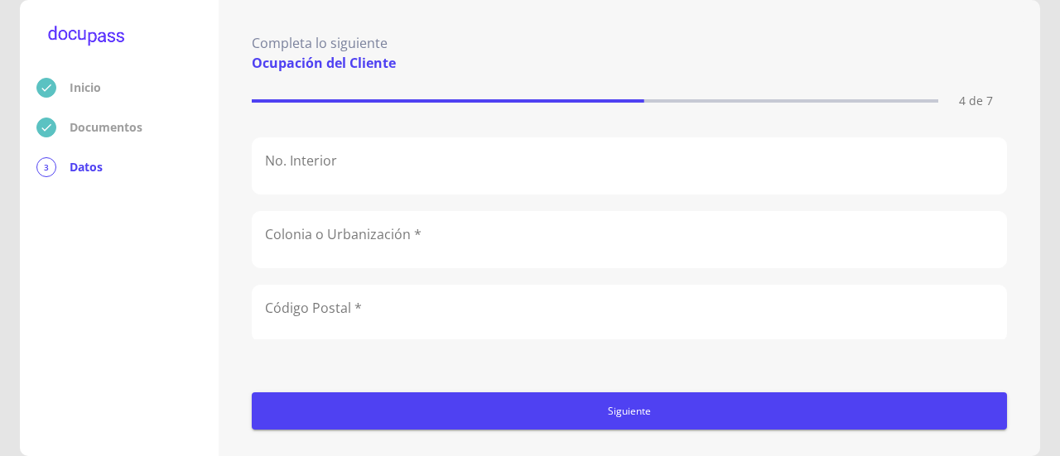
type input "3089"
click at [475, 224] on input "text" at bounding box center [629, 239] width 753 height 55
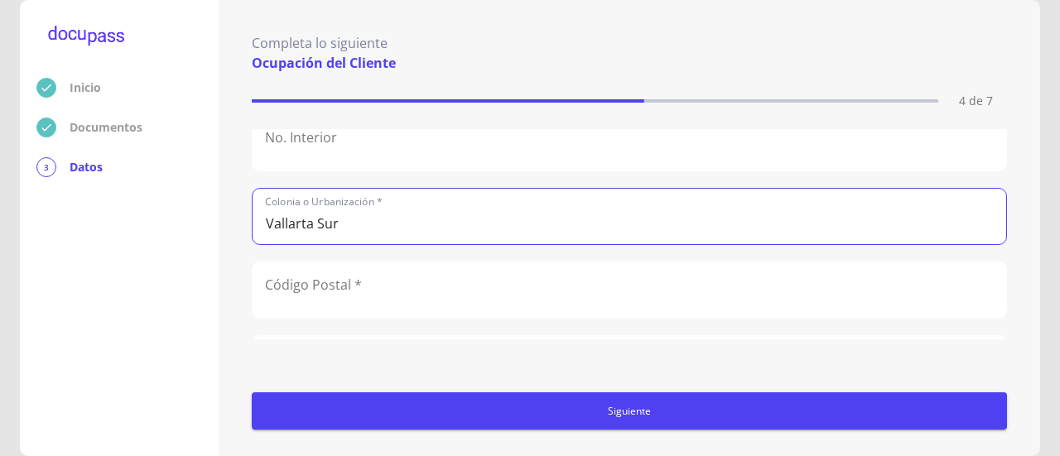
scroll to position [896, 0]
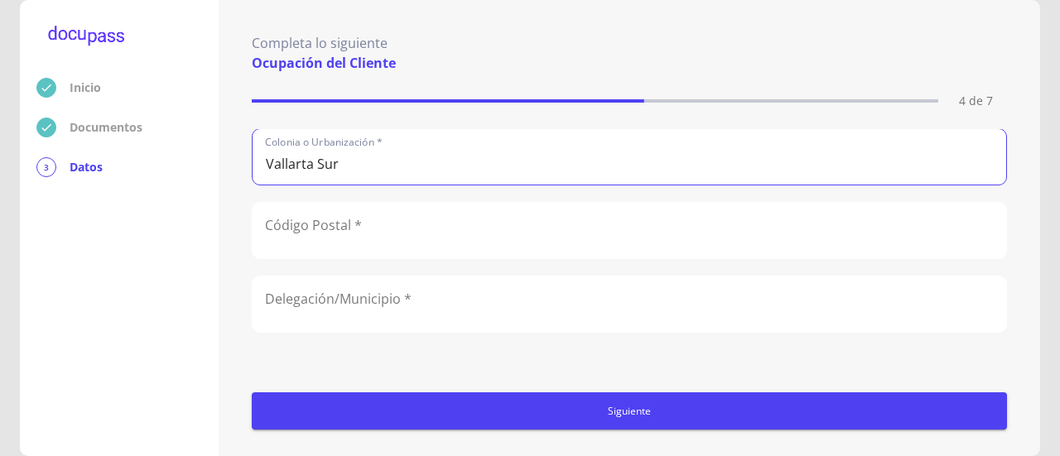
type input "Vallarta Sur"
click at [596, 229] on input "text" at bounding box center [629, 230] width 753 height 55
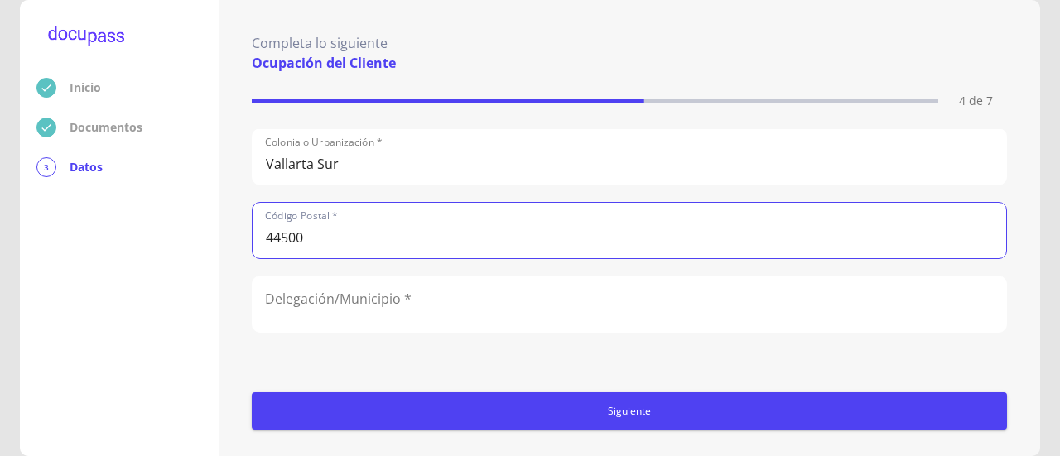
type input "44500"
click at [510, 301] on input "text" at bounding box center [629, 304] width 753 height 55
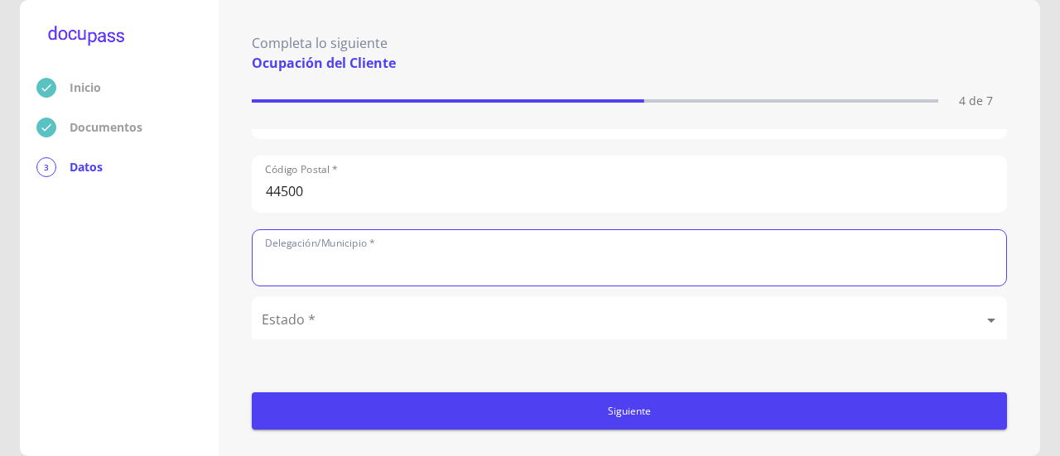
scroll to position [979, 0]
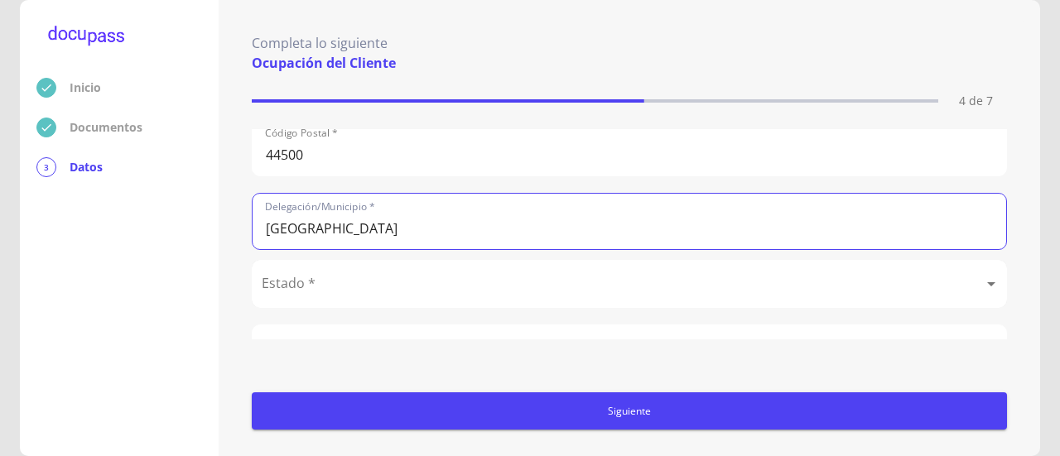
type input "[GEOGRAPHIC_DATA]"
click at [514, 271] on body "Inicio Documentos 3 Datos Completa lo siguiente Ocupación del Cliente 4 de 7 Oc…" at bounding box center [530, 228] width 1060 height 456
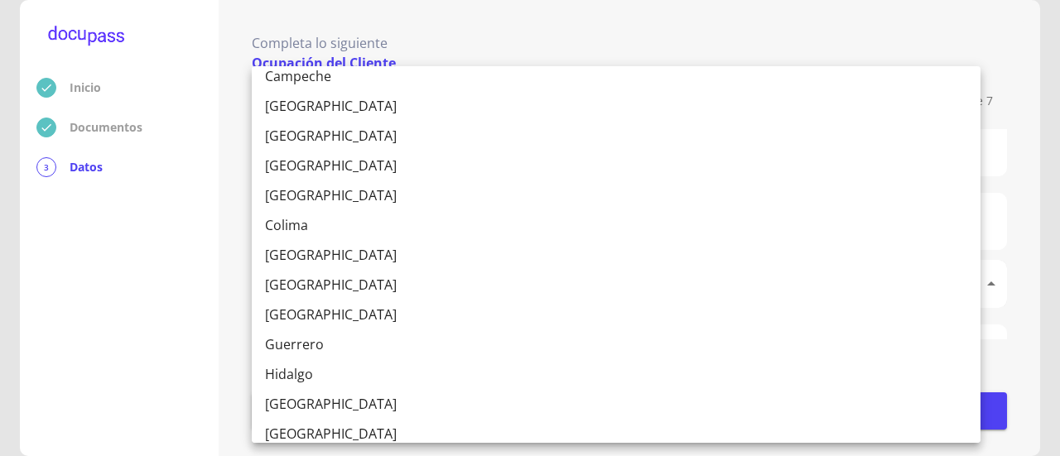
scroll to position [166, 0]
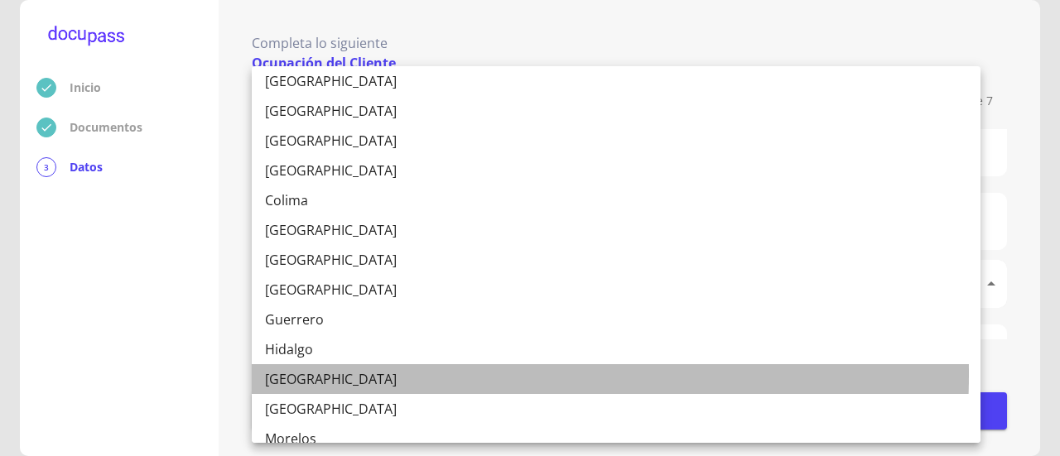
click at [319, 374] on li "[GEOGRAPHIC_DATA]" at bounding box center [616, 379] width 729 height 30
type input "[GEOGRAPHIC_DATA]"
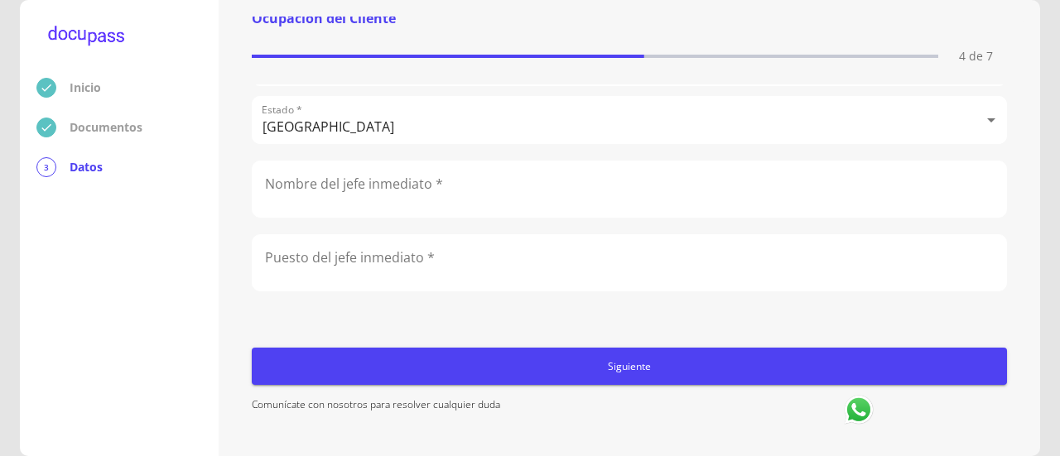
scroll to position [1061, 0]
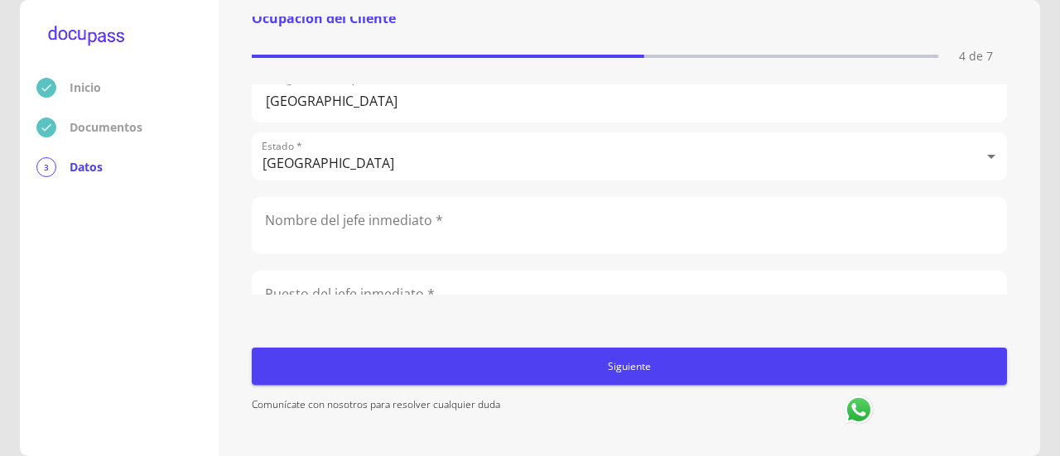
click at [498, 209] on input "text" at bounding box center [629, 225] width 753 height 55
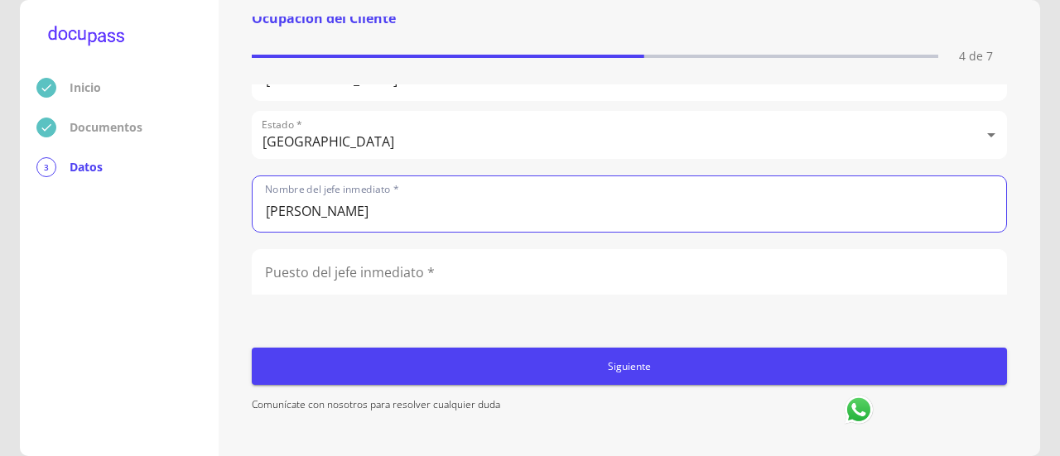
scroll to position [1144, 0]
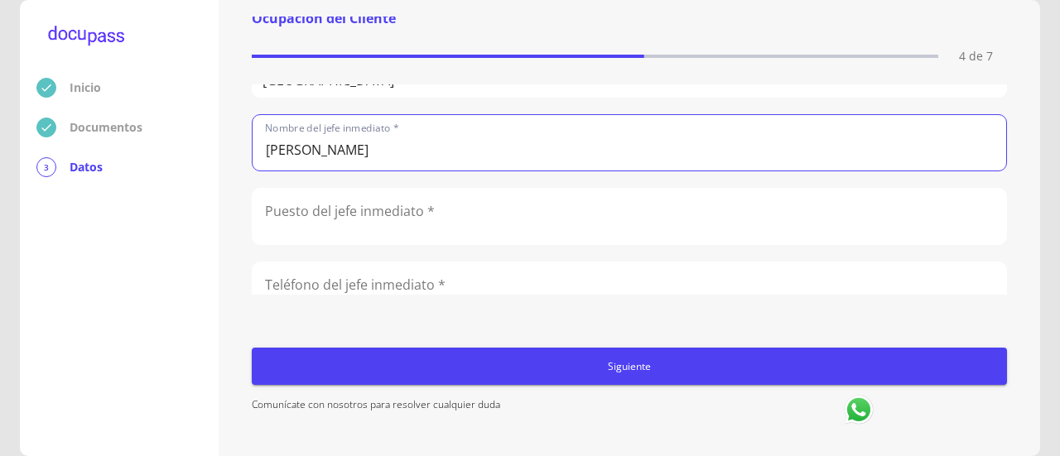
type input "[PERSON_NAME]"
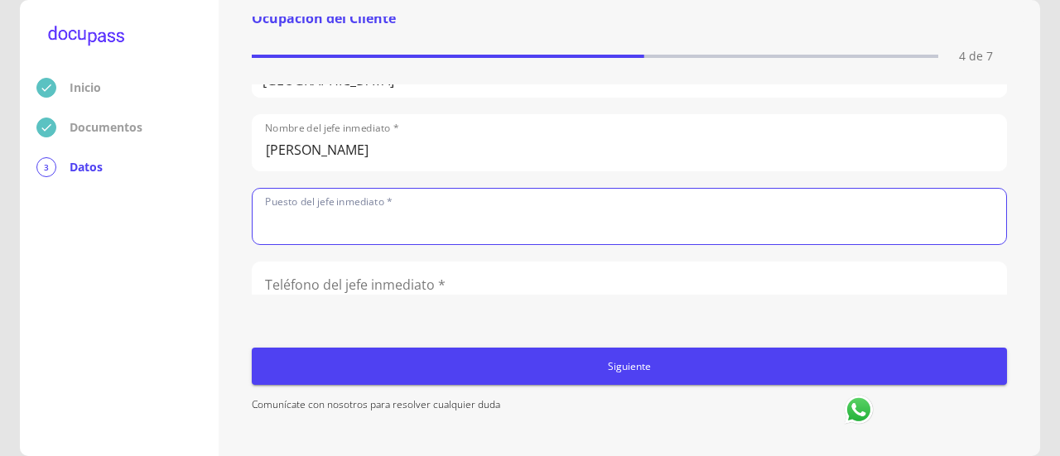
click at [528, 209] on input "text" at bounding box center [629, 216] width 753 height 55
type input "Director Capital Humano"
click at [503, 271] on input "number" at bounding box center [629, 289] width 753 height 55
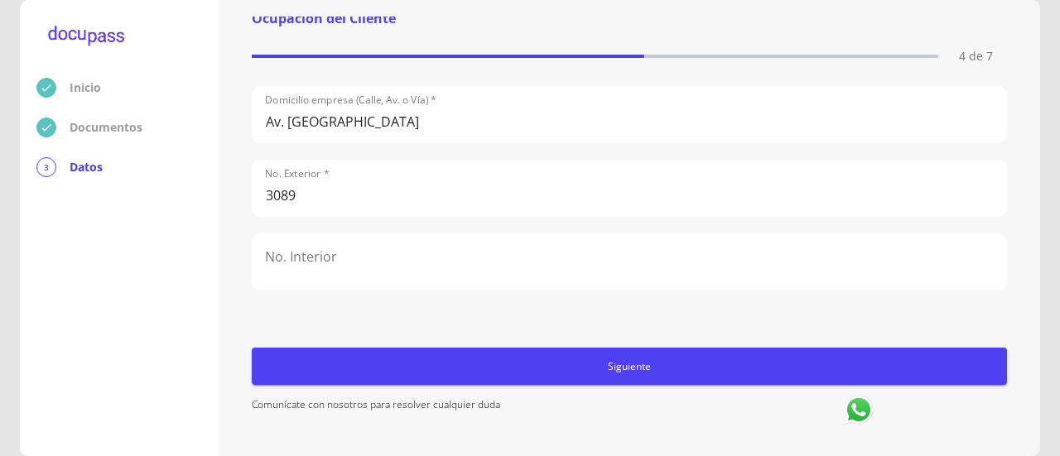
scroll to position [590, 0]
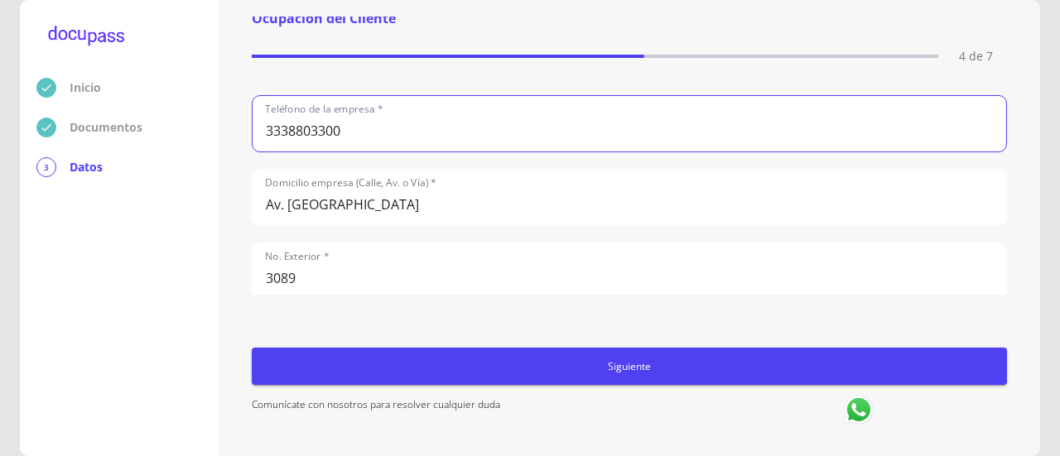
drag, startPoint x: 359, startPoint y: 122, endPoint x: 257, endPoint y: 128, distance: 102.8
click at [257, 128] on input "3338803300" at bounding box center [629, 123] width 753 height 55
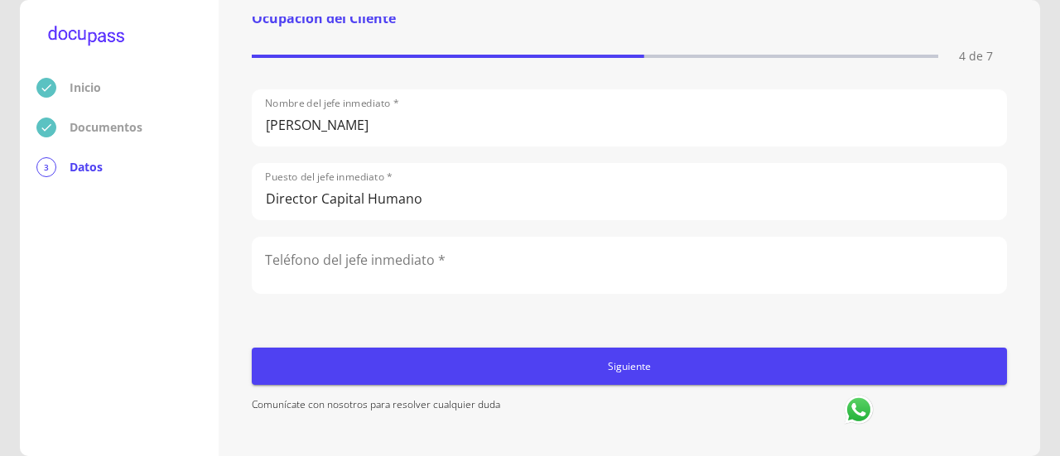
scroll to position [1227, 0]
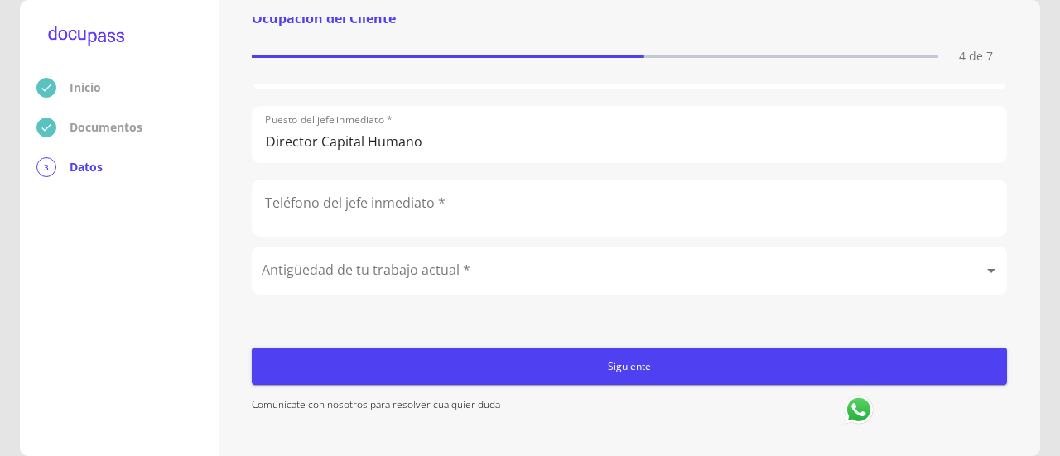
click at [392, 195] on input "number" at bounding box center [629, 207] width 753 height 55
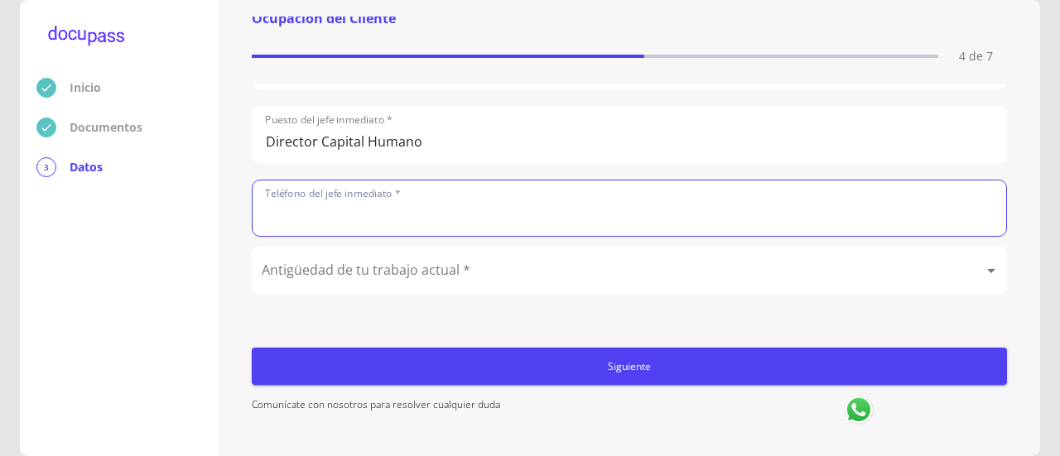
paste input "3338803300"
type input "3338803300"
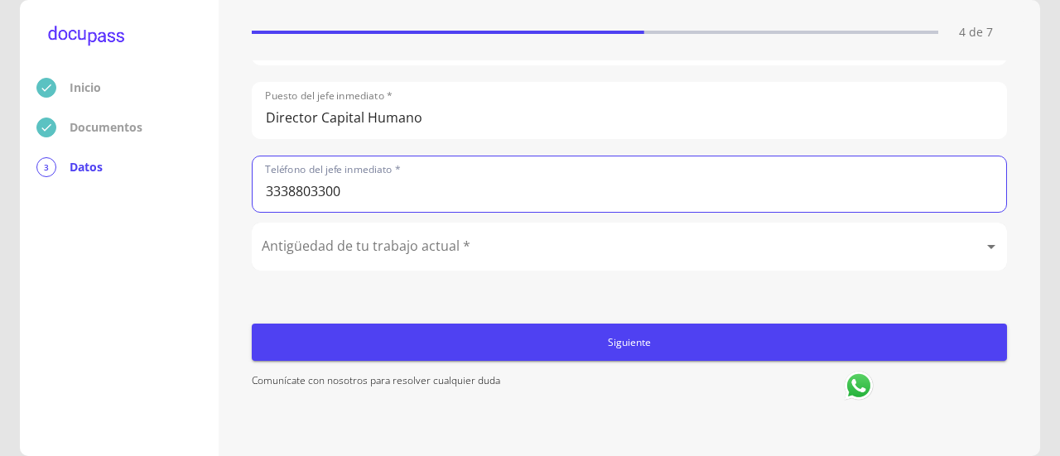
scroll to position [79, 0]
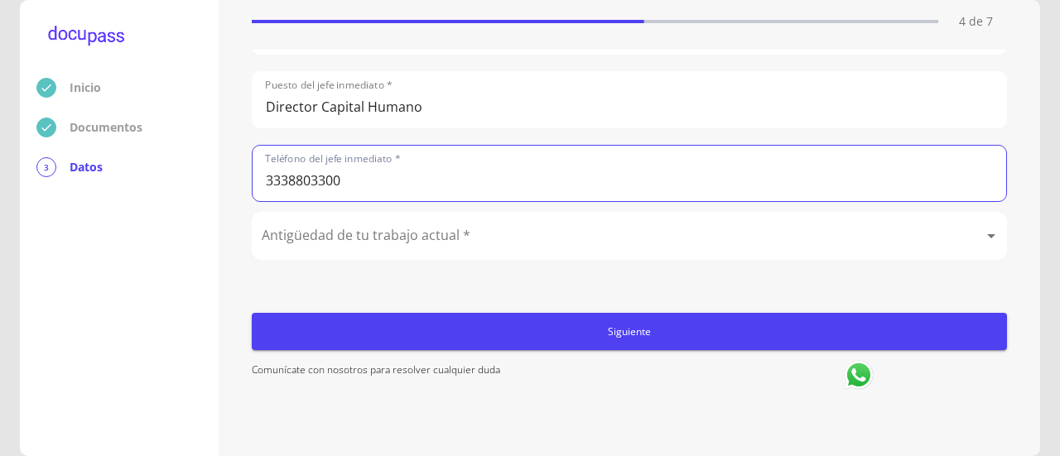
click at [416, 229] on body "Inicio Documentos 3 Datos Completa lo siguiente Ocupación del Cliente 4 de 7 Oc…" at bounding box center [530, 228] width 1060 height 456
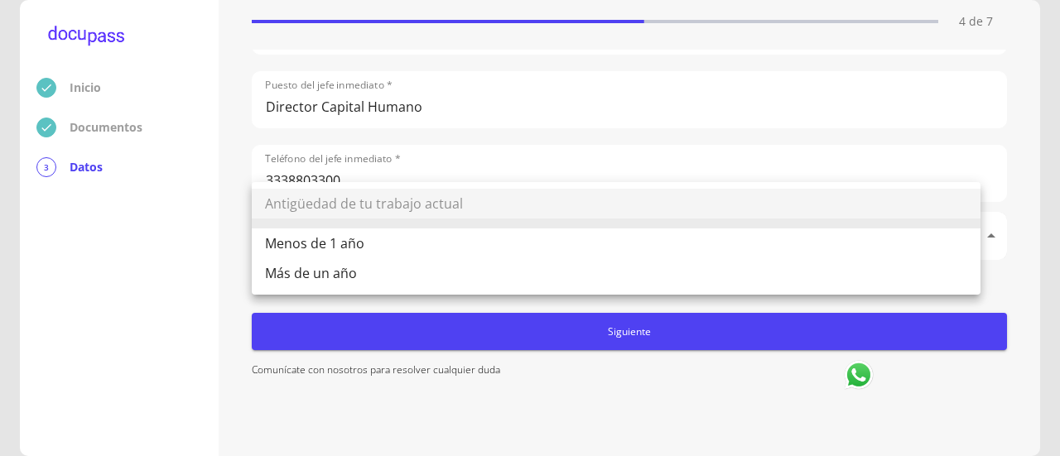
click at [339, 276] on li "Más de un año" at bounding box center [616, 273] width 729 height 30
type input "Más de un año"
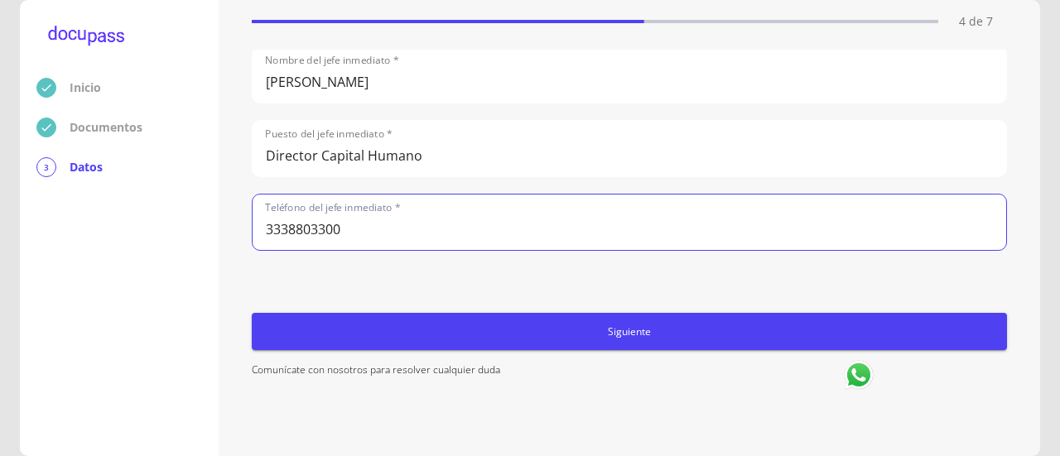
scroll to position [1144, 0]
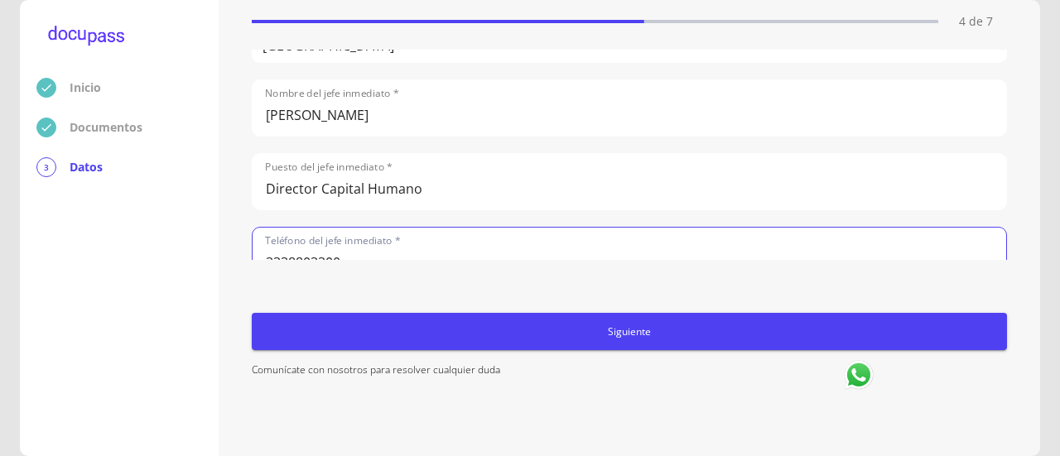
click at [591, 120] on input "[PERSON_NAME]" at bounding box center [629, 107] width 753 height 55
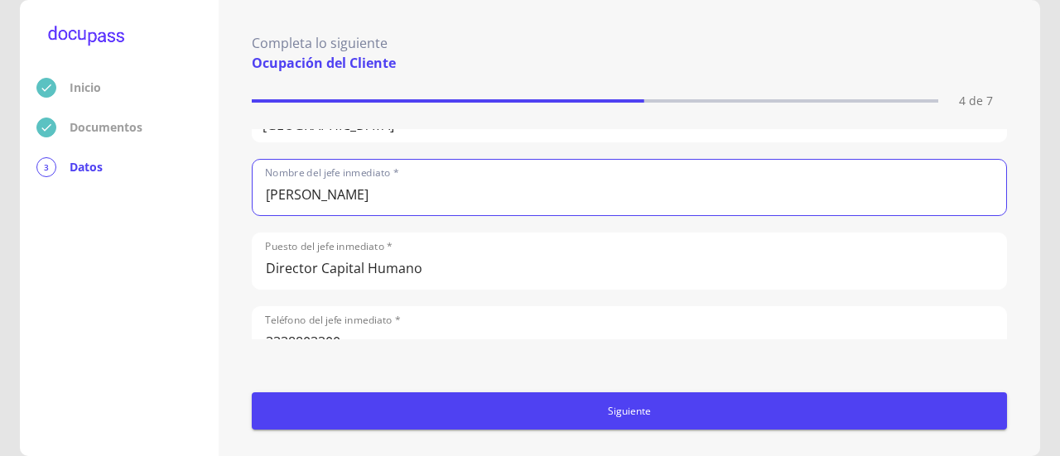
drag, startPoint x: 401, startPoint y: 190, endPoint x: 259, endPoint y: 186, distance: 141.6
click at [259, 186] on input "[PERSON_NAME]" at bounding box center [629, 187] width 753 height 55
type input "[PERSON_NAME] de la [PERSON_NAME]"
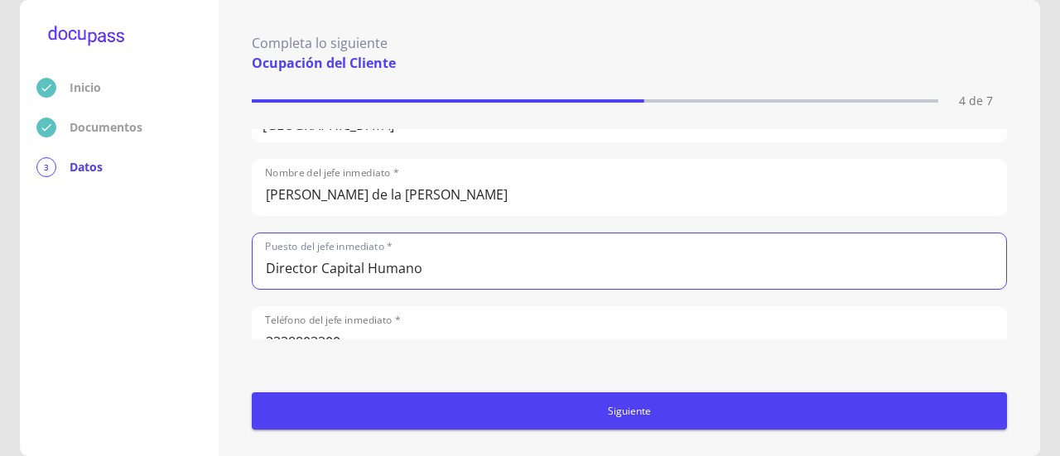
drag, startPoint x: 431, startPoint y: 259, endPoint x: 257, endPoint y: 246, distance: 175.2
click at [257, 246] on input "Director Capital Humano" at bounding box center [629, 260] width 753 height 55
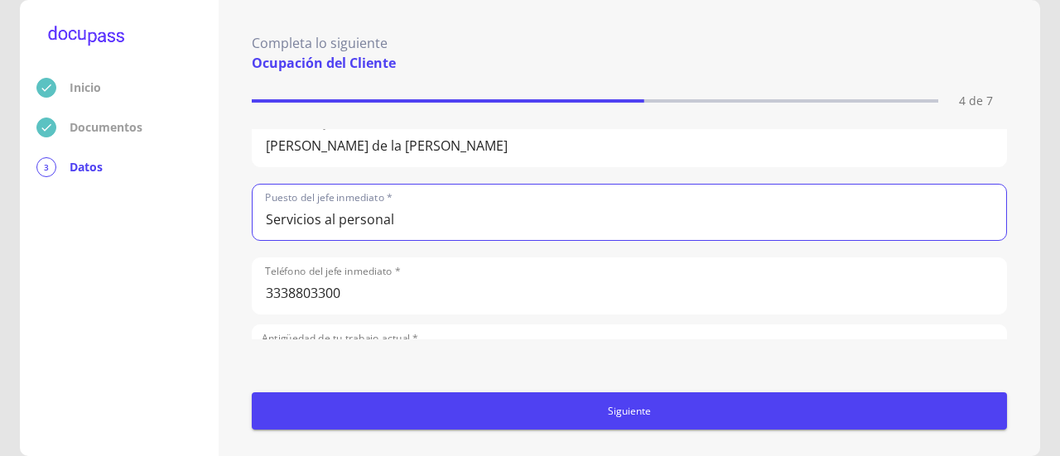
scroll to position [1227, 0]
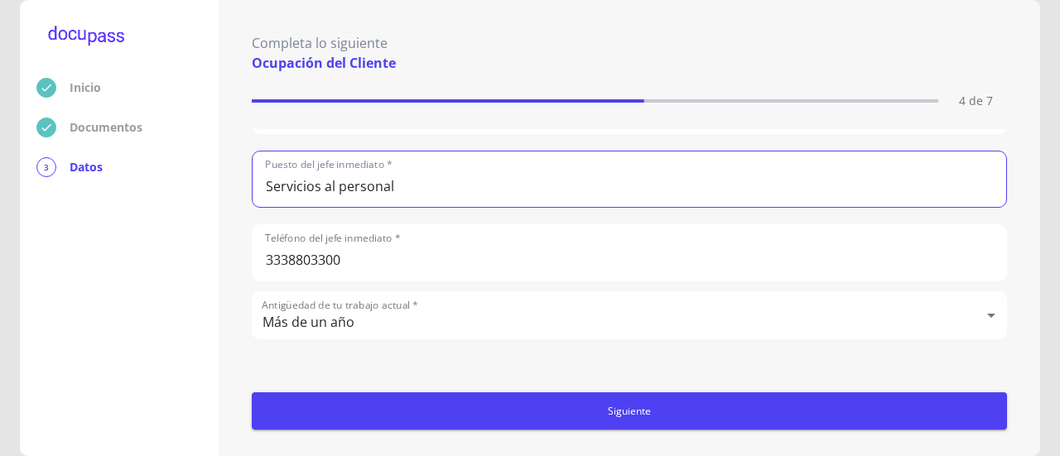
type input "Servicios al personal"
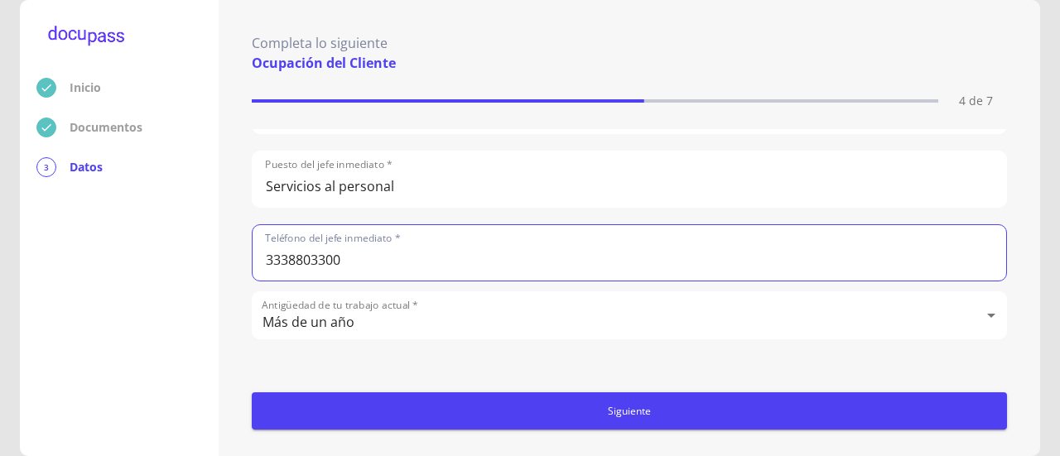
drag, startPoint x: 384, startPoint y: 257, endPoint x: 220, endPoint y: 248, distance: 164.1
click at [220, 248] on div "Completa lo siguiente Ocupación del Cliente 4 de 7 Ocupación * Empleado privado…" at bounding box center [629, 228] width 821 height 456
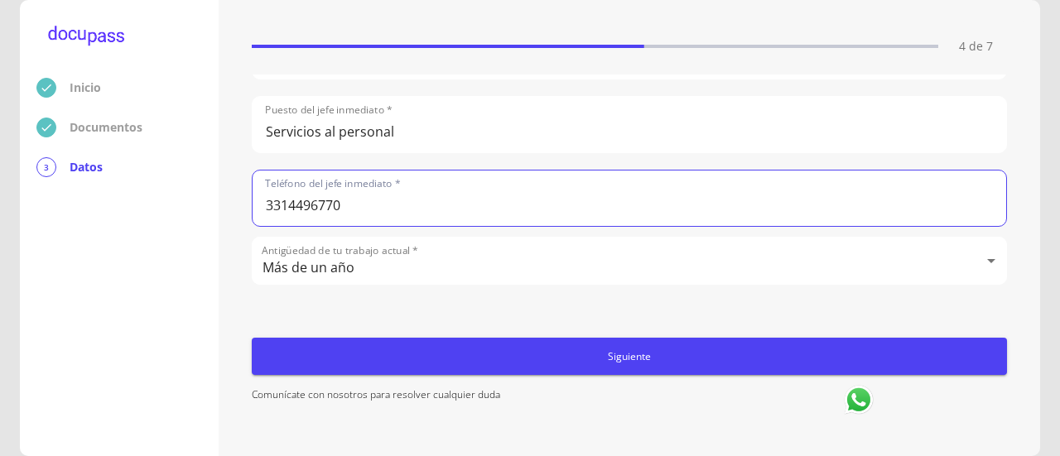
scroll to position [79, 0]
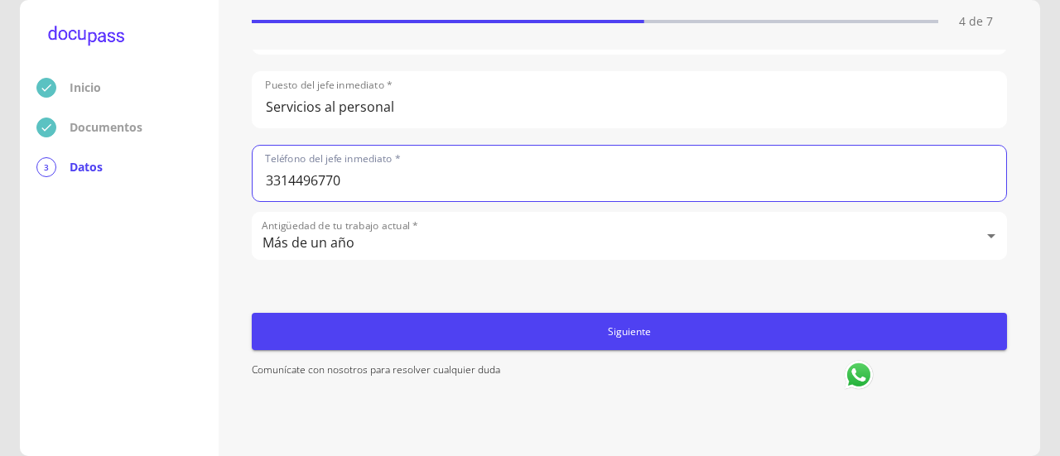
type input "3314496770"
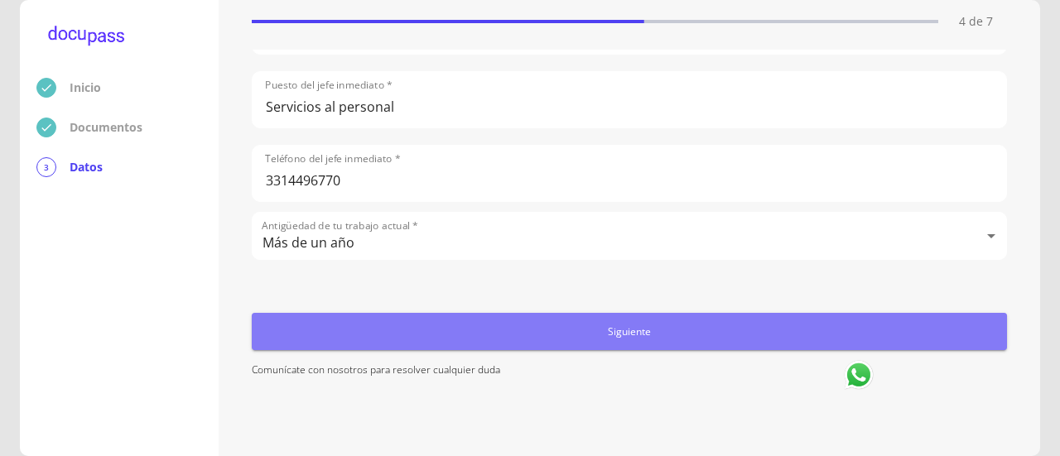
click at [638, 324] on span "Siguiente" at bounding box center [629, 331] width 742 height 17
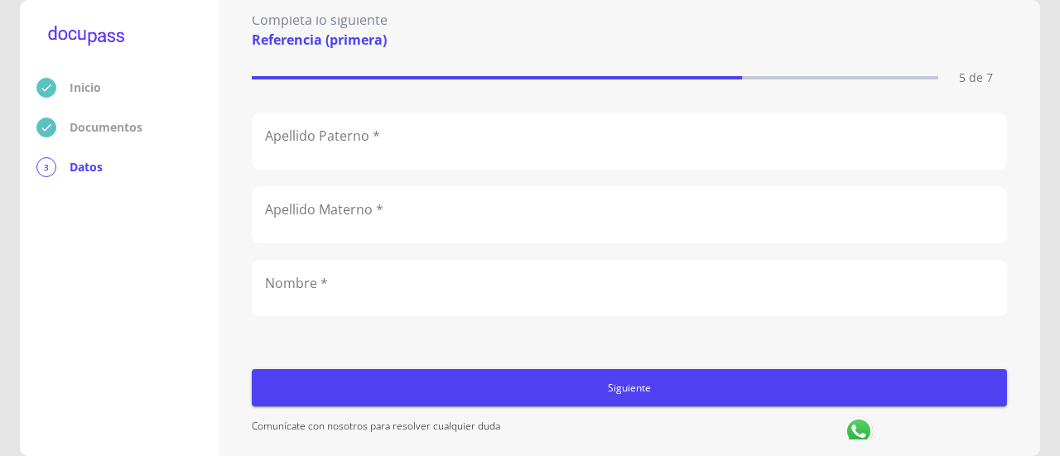
scroll to position [0, 0]
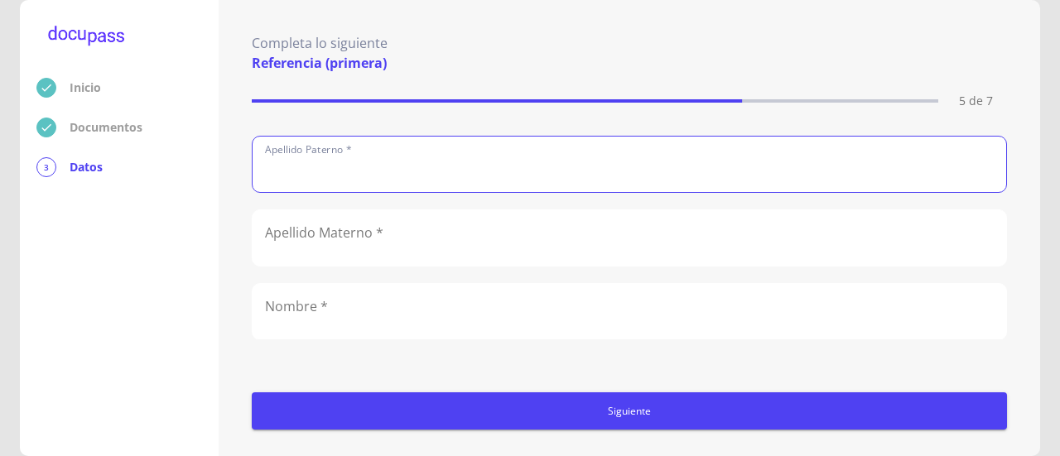
click at [376, 173] on input "text" at bounding box center [629, 164] width 753 height 55
type input "[PERSON_NAME]"
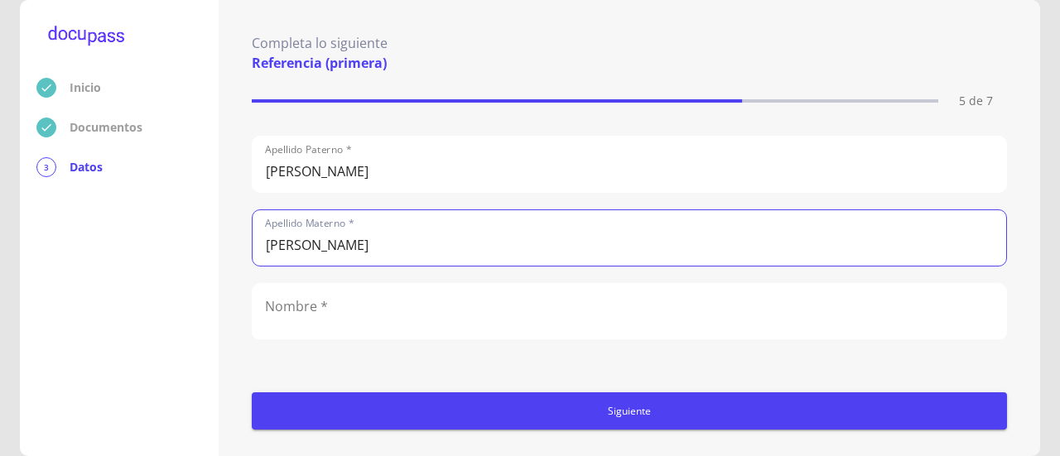
type input "[PERSON_NAME]"
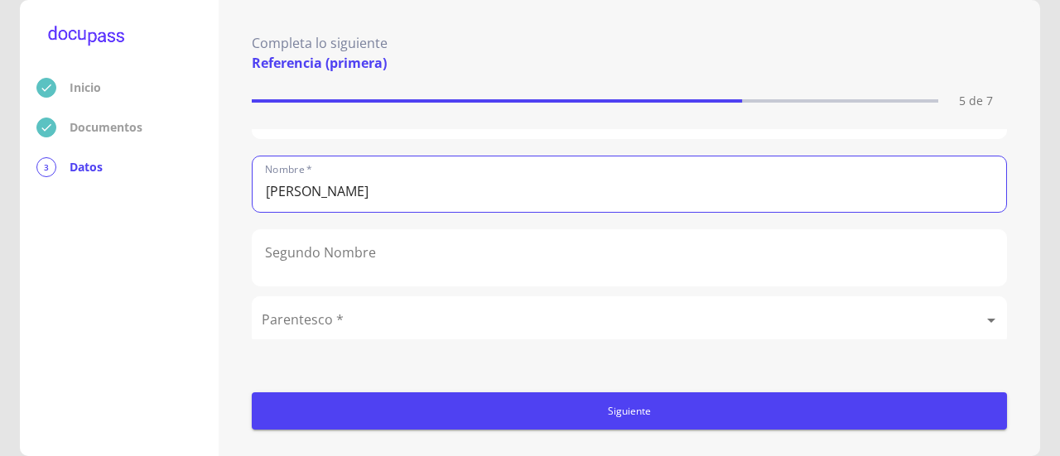
scroll to position [94, 0]
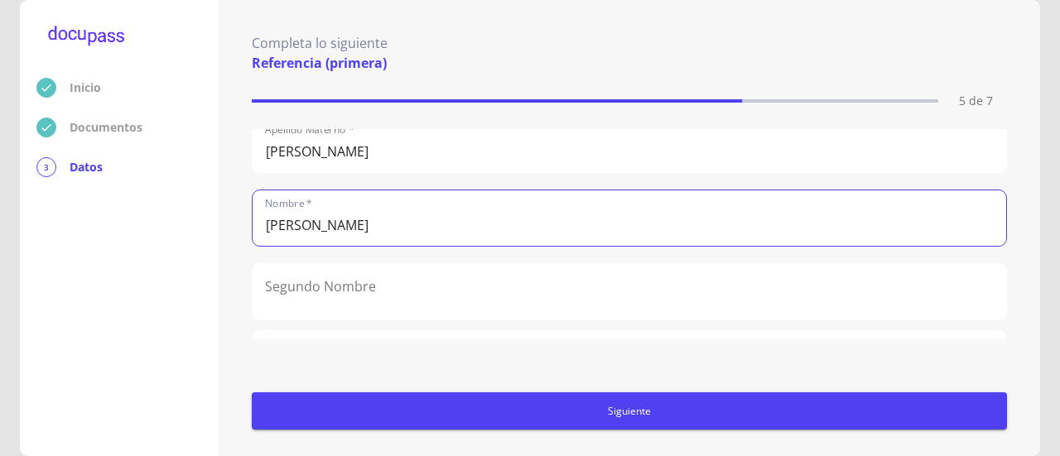
type input "[PERSON_NAME]"
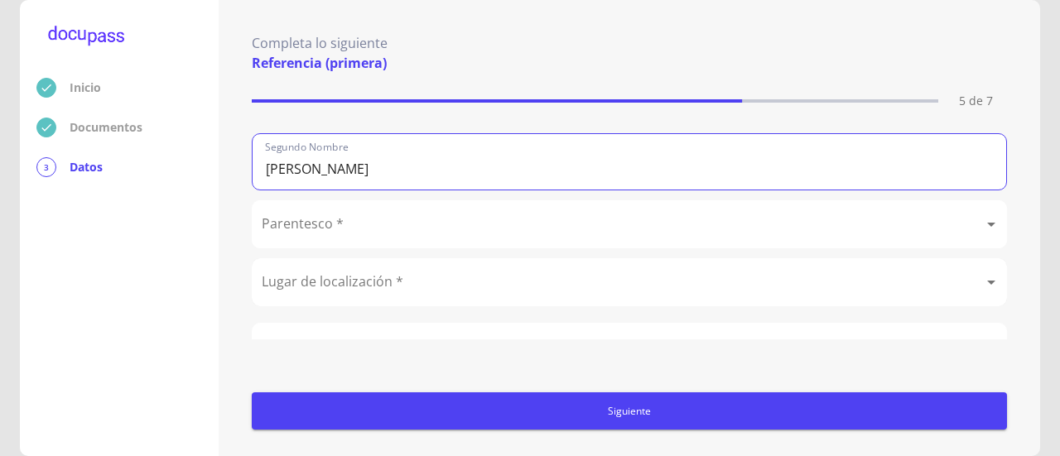
scroll to position [259, 0]
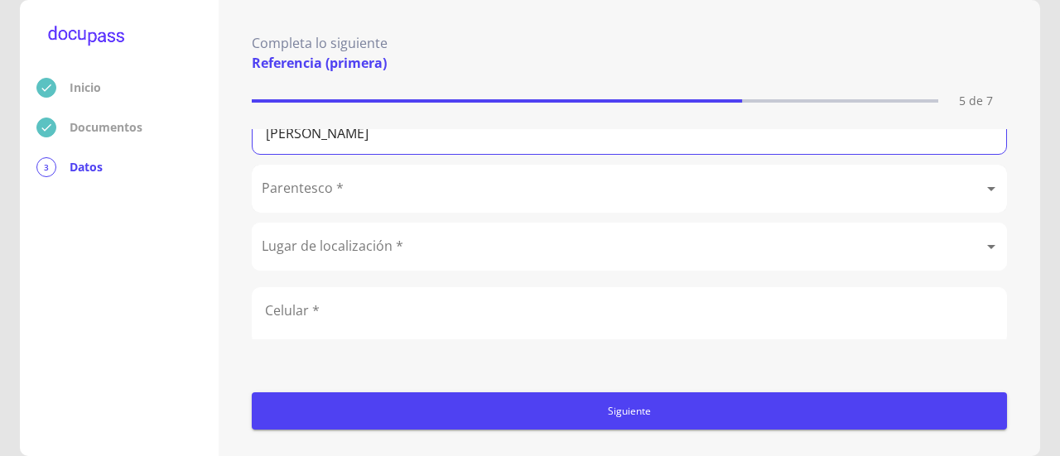
type input "[PERSON_NAME]"
click at [426, 193] on body "Inicio Documentos 3 Datos Completa lo siguiente Referencia (primera) 5 de 7 Ape…" at bounding box center [530, 228] width 1060 height 456
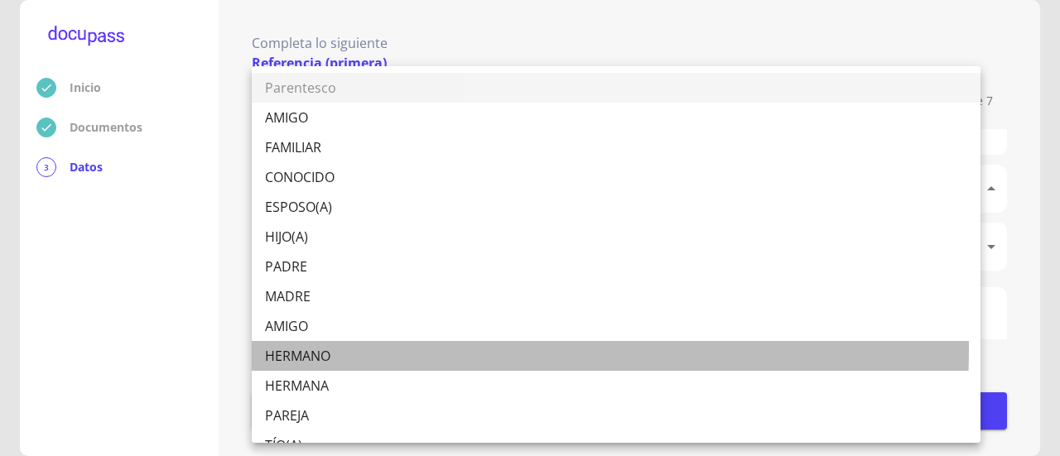
click at [346, 350] on li "HERMANO" at bounding box center [616, 356] width 729 height 30
type input "HERMANO"
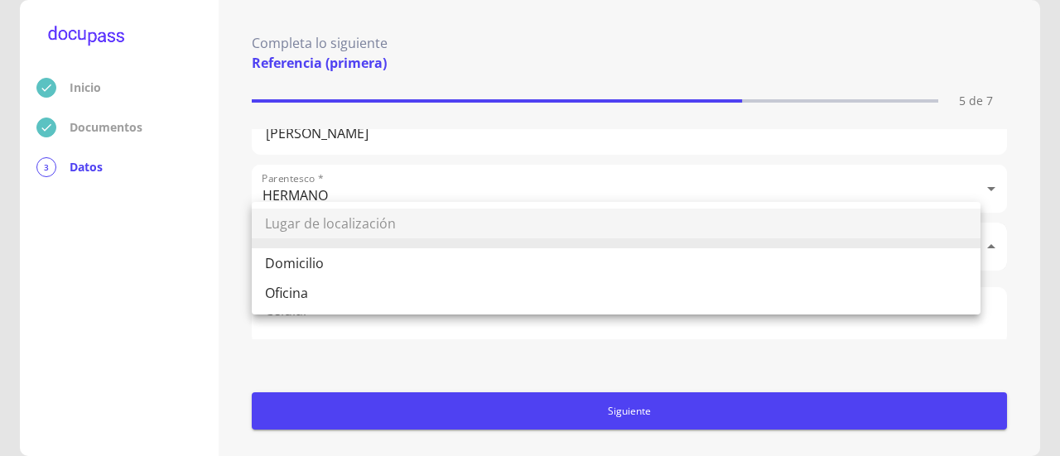
click at [396, 239] on body "Inicio Documentos 3 Datos Completa lo siguiente Referencia (primera) 5 de 7 Ape…" at bounding box center [530, 228] width 1060 height 456
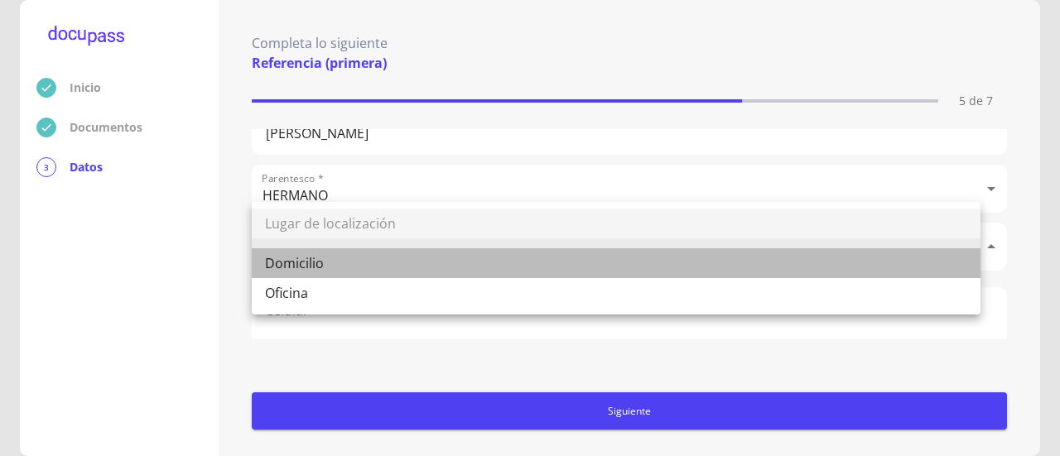
click at [393, 262] on li "Domicilio" at bounding box center [616, 263] width 729 height 30
type input "Domicilio"
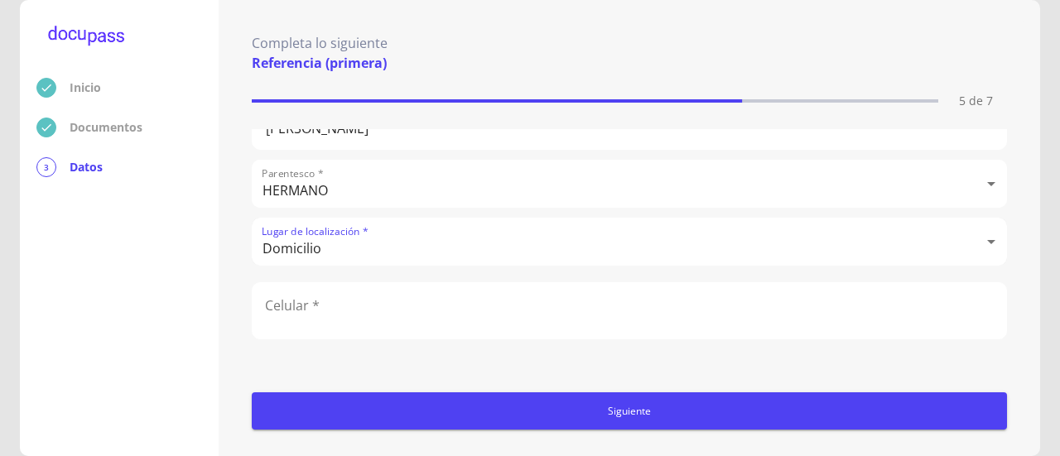
click at [399, 297] on input "number" at bounding box center [629, 310] width 753 height 55
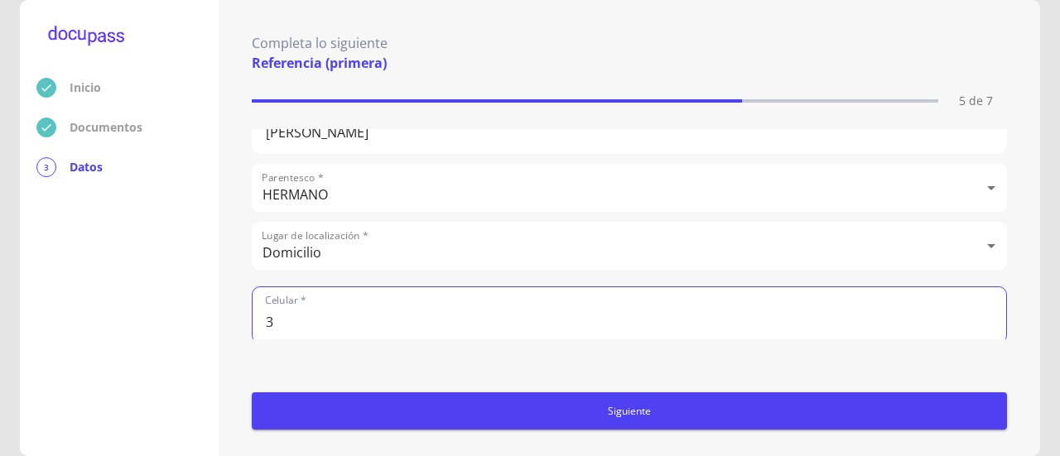
scroll to position [272, 0]
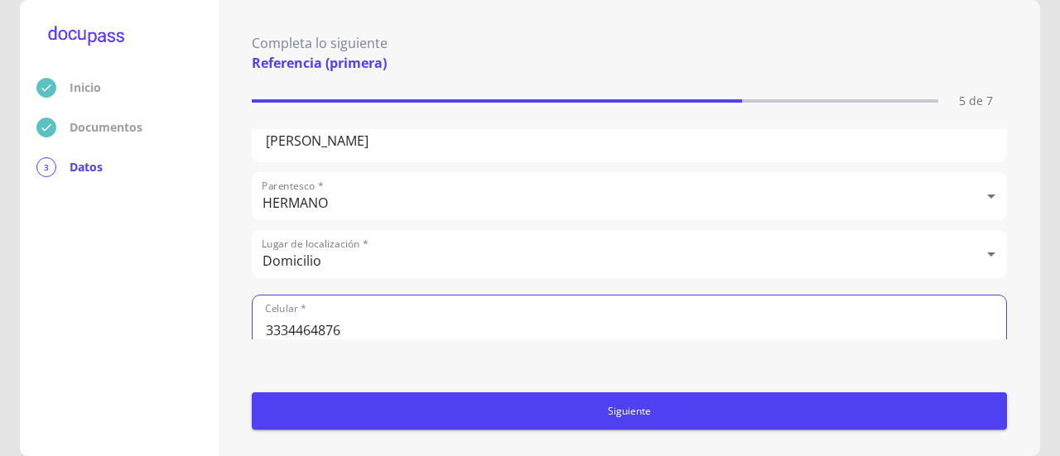
type input "3334464876"
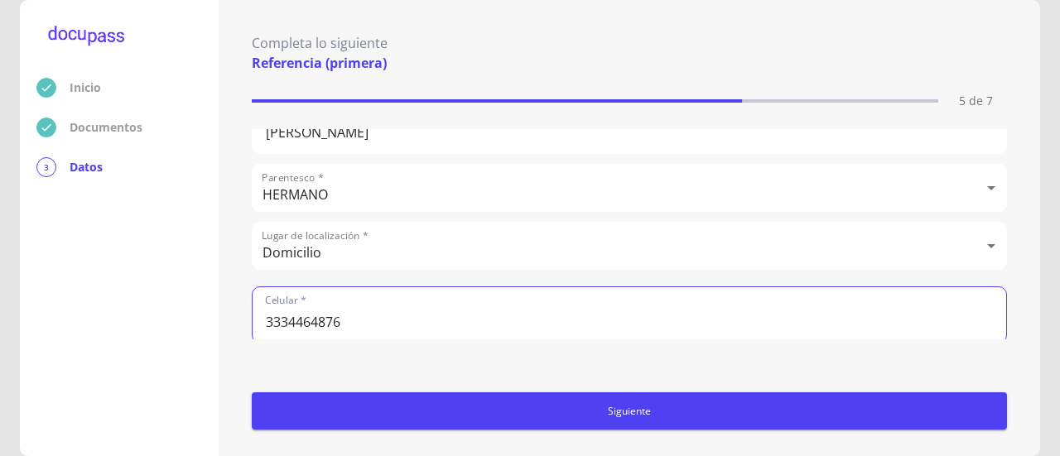
click at [613, 407] on span "Siguiente" at bounding box center [629, 410] width 742 height 17
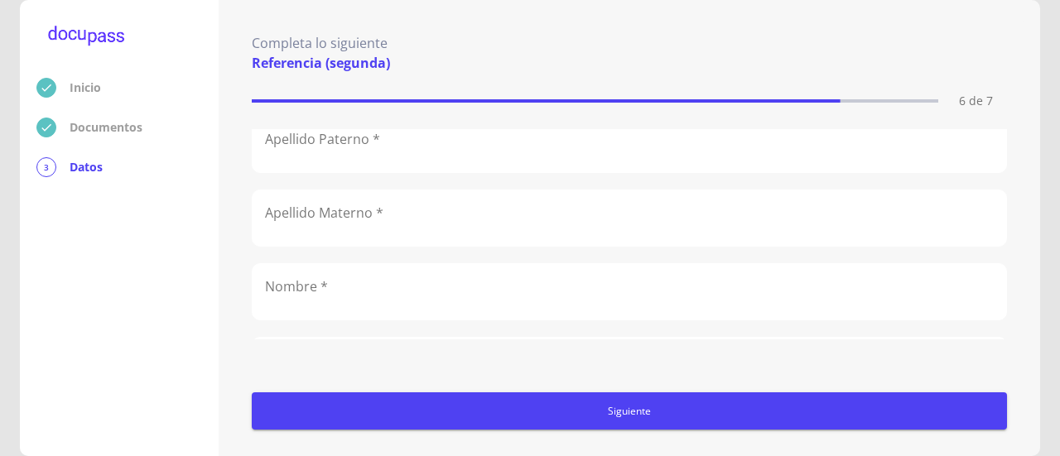
scroll to position [0, 0]
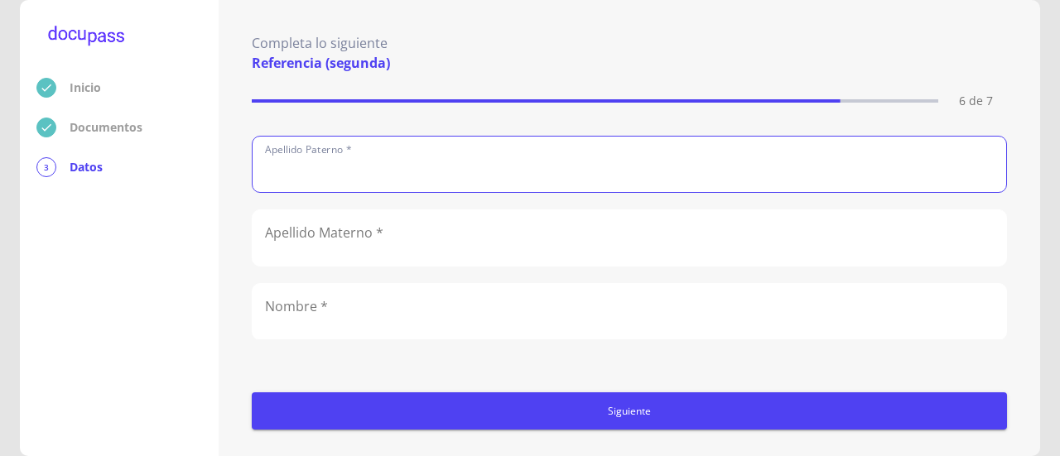
click at [410, 170] on input "text" at bounding box center [629, 164] width 753 height 55
type input "Arenas"
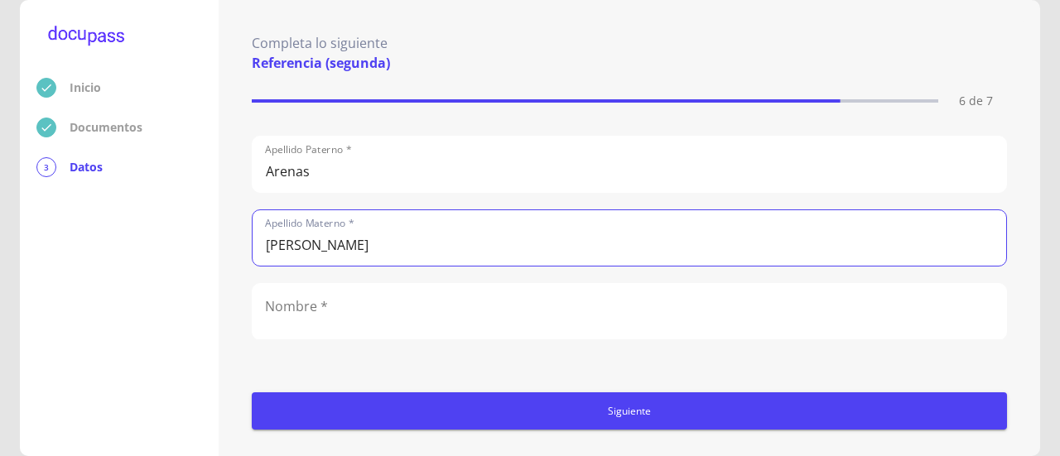
type input "[PERSON_NAME]"
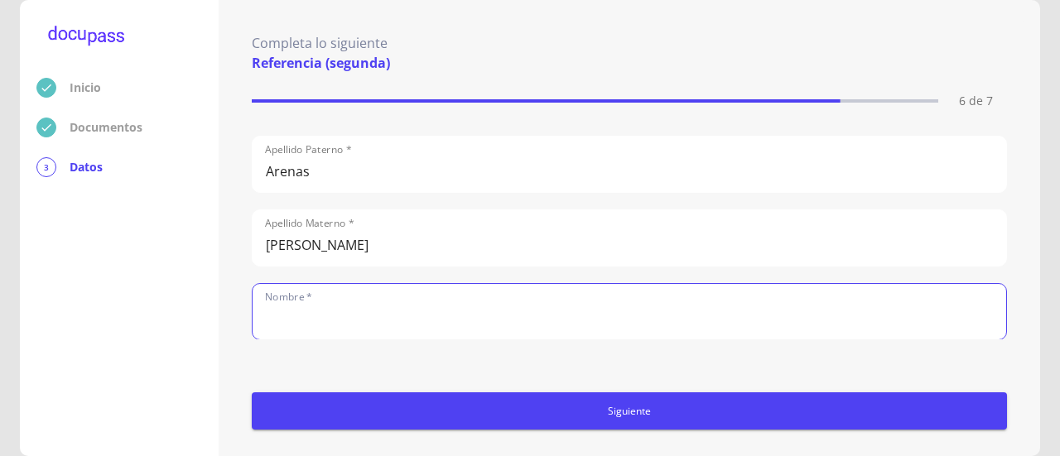
scroll to position [11, 0]
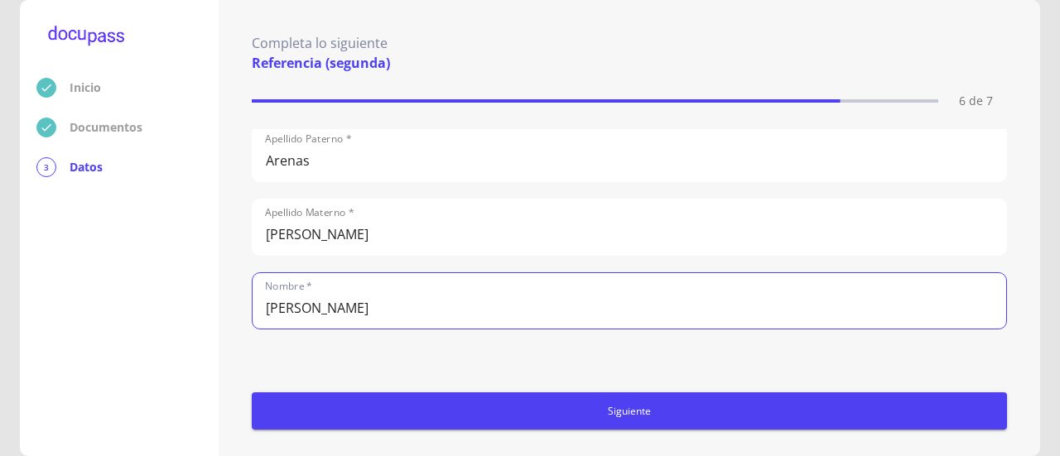
type input "[PERSON_NAME]"
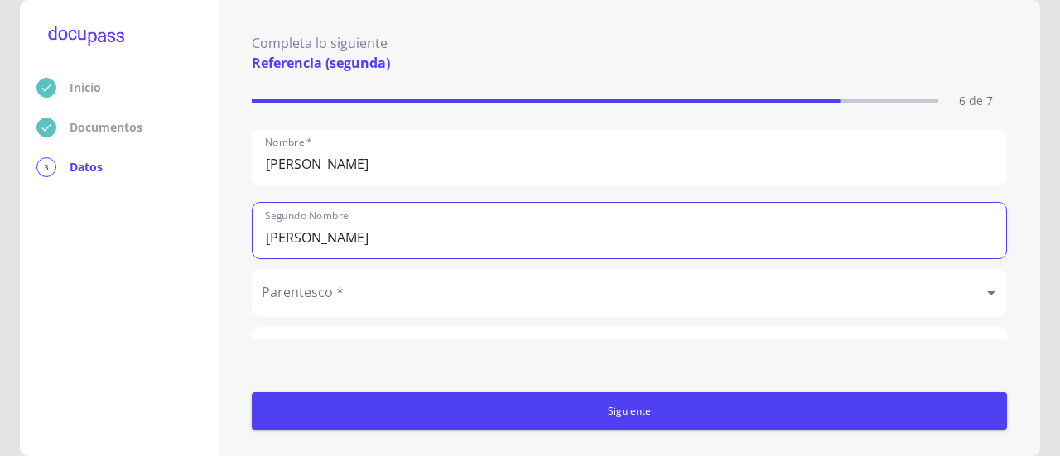
type input "[PERSON_NAME]"
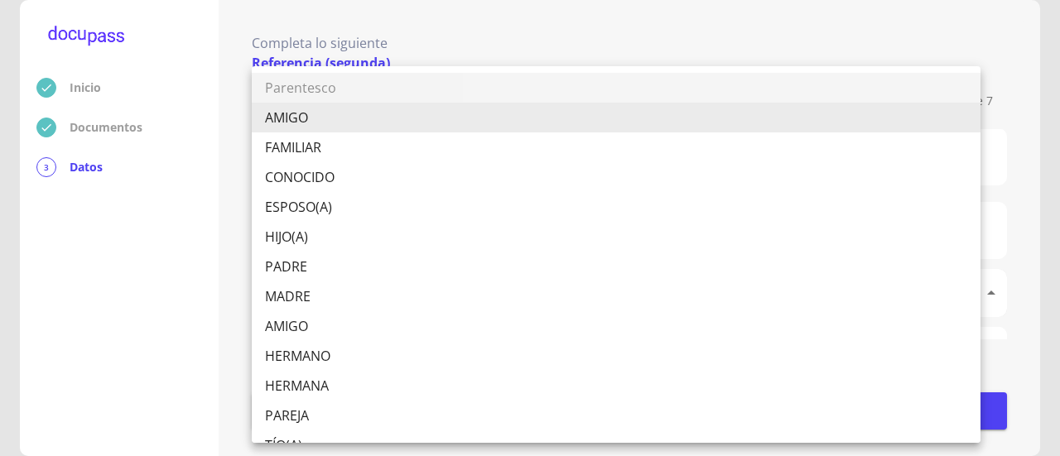
click at [367, 301] on body "Inicio Documentos 3 Datos Completa lo siguiente Referencia (segunda) 6 de 7 Ape…" at bounding box center [530, 228] width 1060 height 456
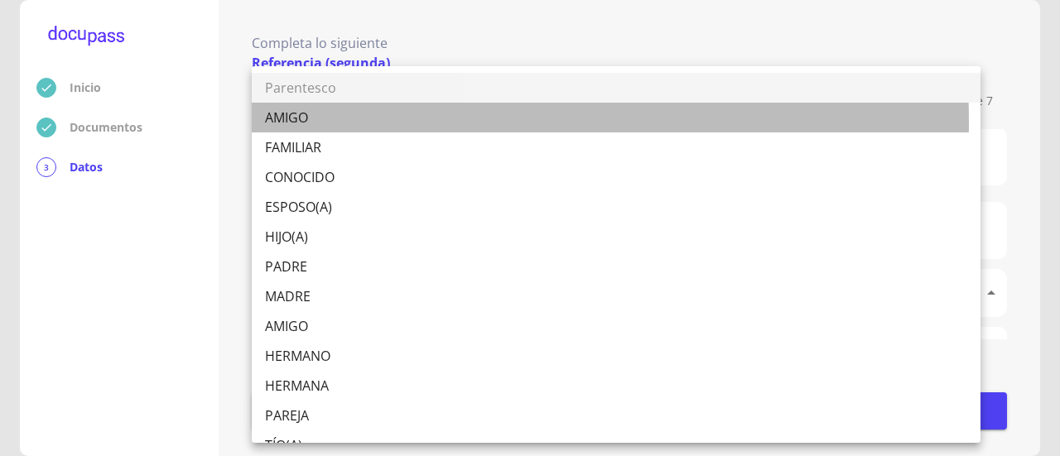
click at [330, 122] on li "AMIGO" at bounding box center [616, 118] width 729 height 30
type input "AMIGO"
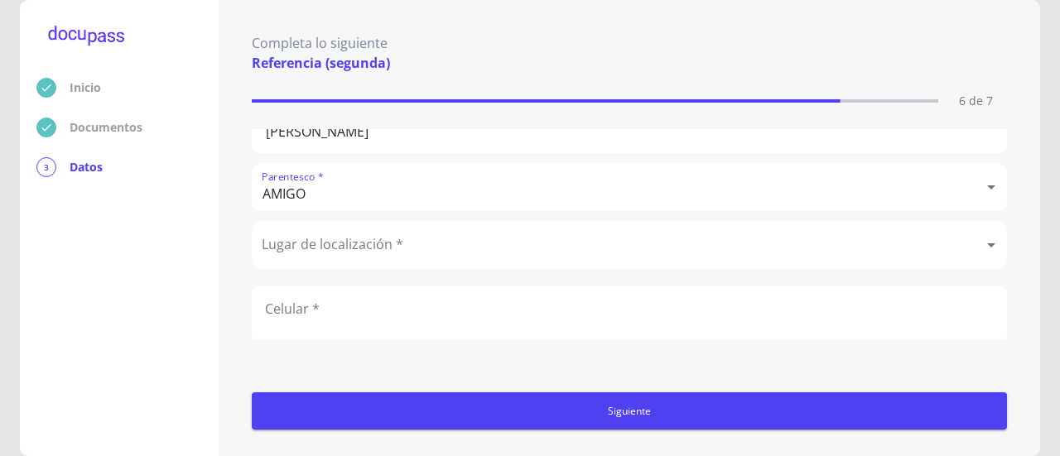
scroll to position [272, 0]
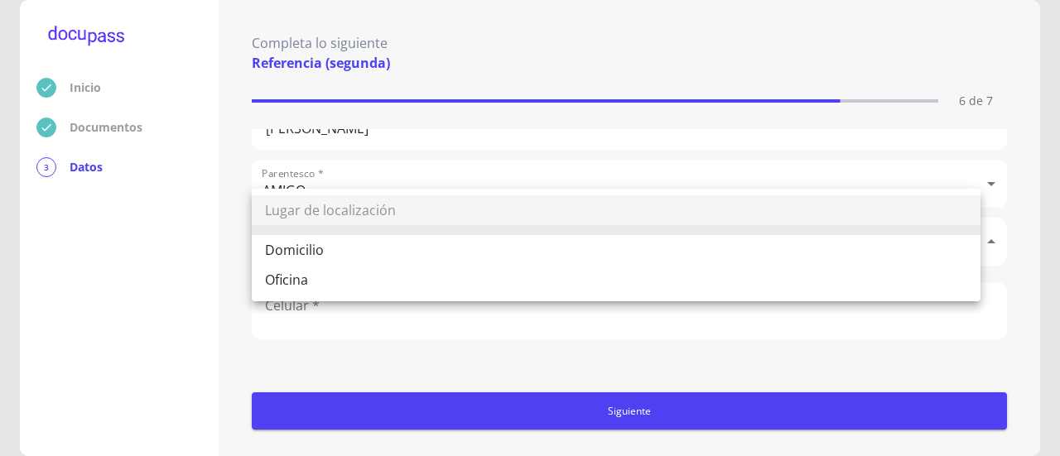
click at [377, 230] on body "Inicio Documentos 3 Datos Completa lo siguiente Referencia (segunda) 6 de 7 Ape…" at bounding box center [530, 228] width 1060 height 456
click at [373, 245] on li "Domicilio" at bounding box center [616, 250] width 729 height 30
type input "Domicilio"
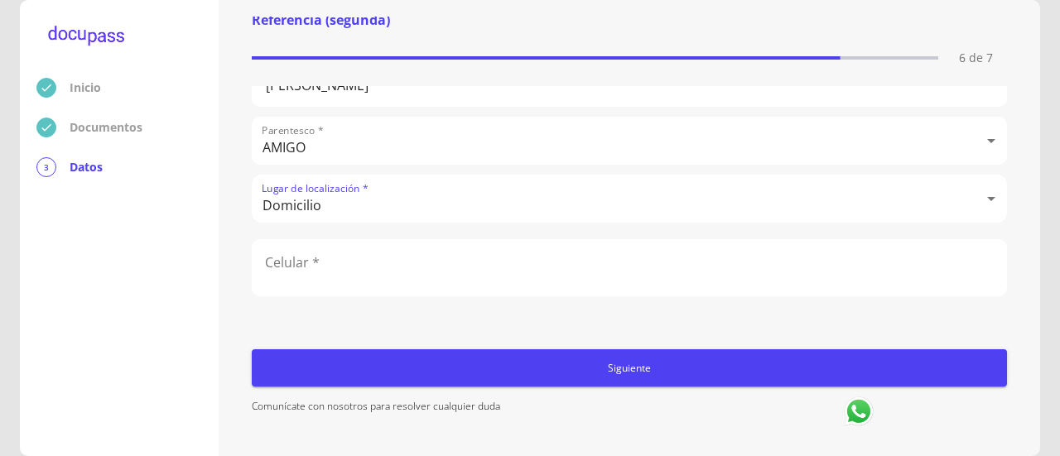
scroll to position [79, 0]
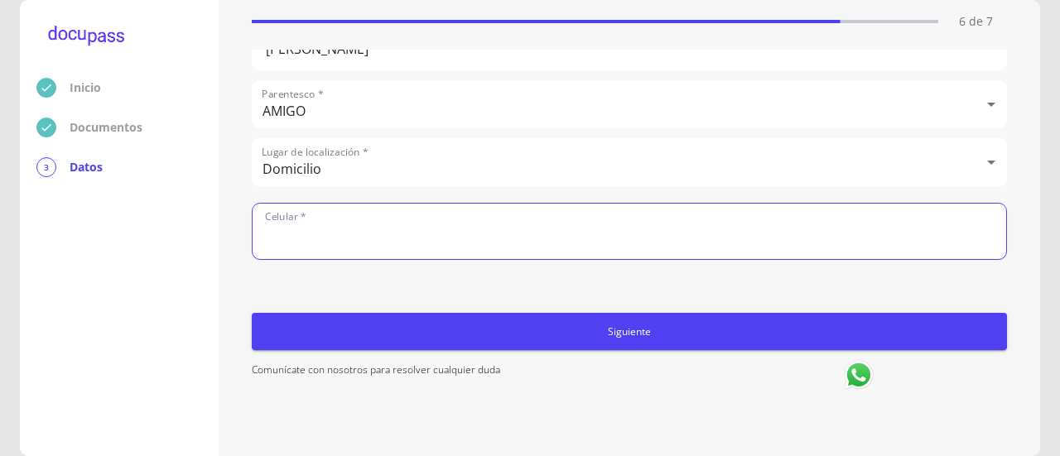
click at [375, 219] on input "number" at bounding box center [629, 231] width 753 height 55
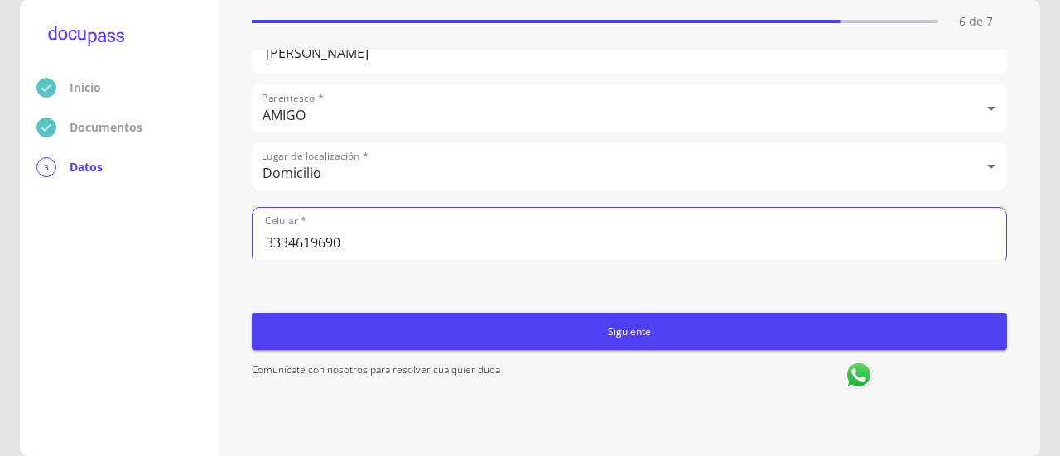
type input "3334619690"
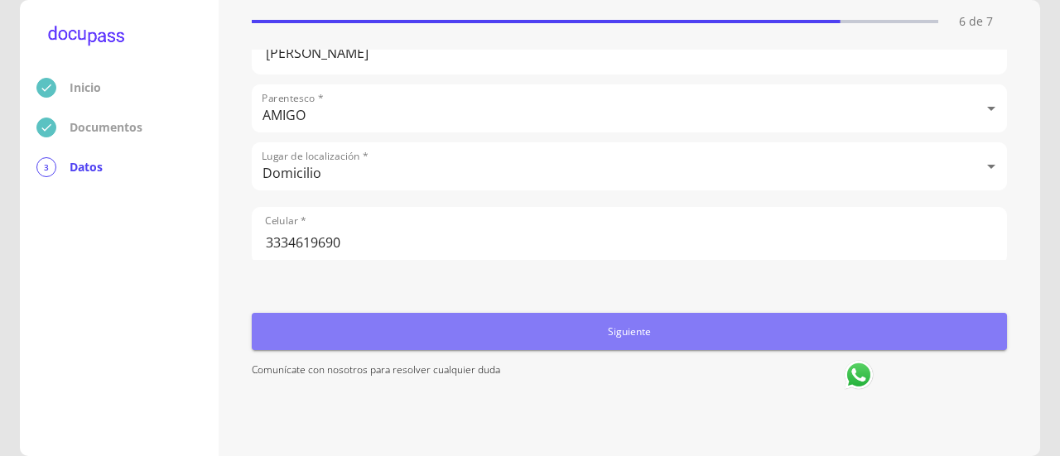
click at [644, 344] on button "Siguiente" at bounding box center [629, 331] width 755 height 37
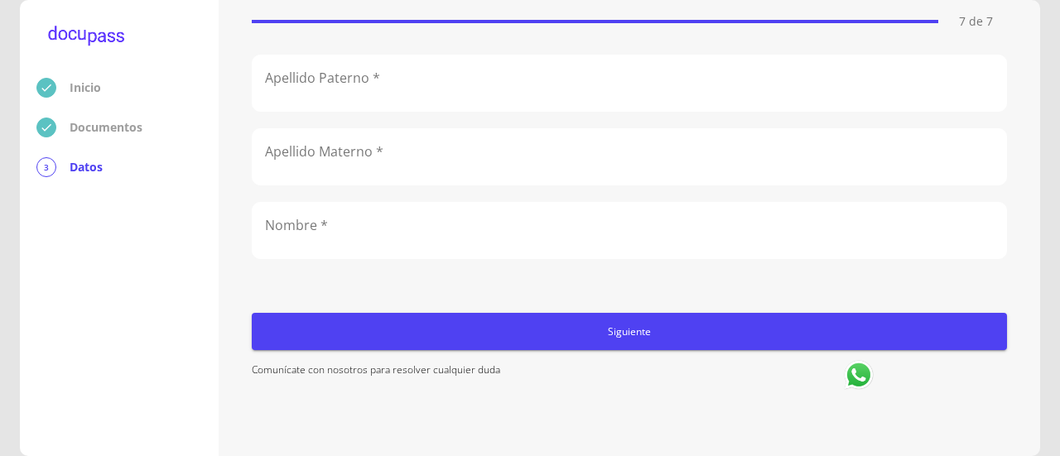
scroll to position [0, 0]
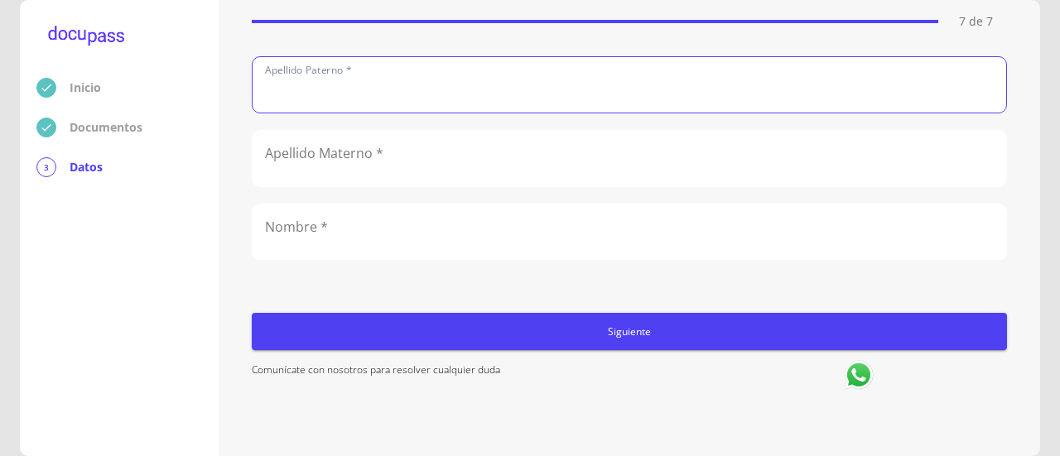
click at [405, 92] on input "text" at bounding box center [629, 84] width 753 height 55
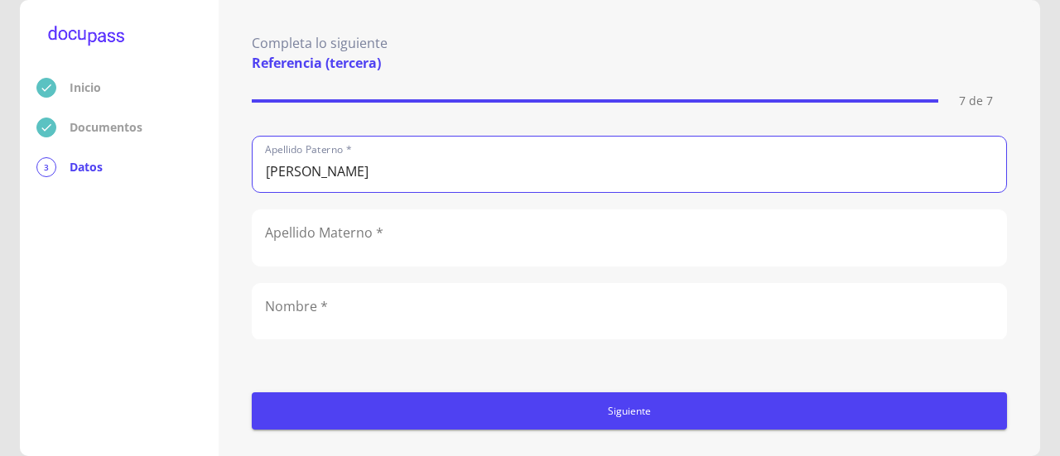
type input "[PERSON_NAME]"
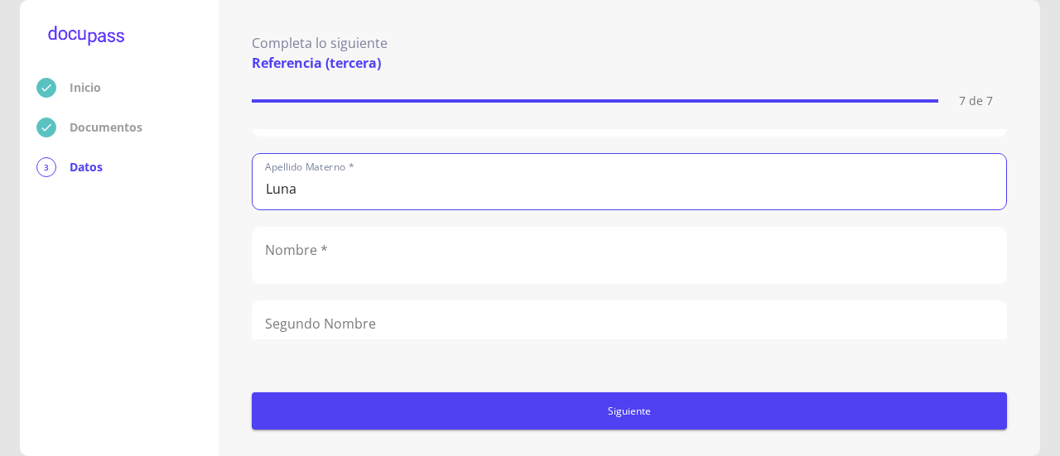
scroll to position [83, 0]
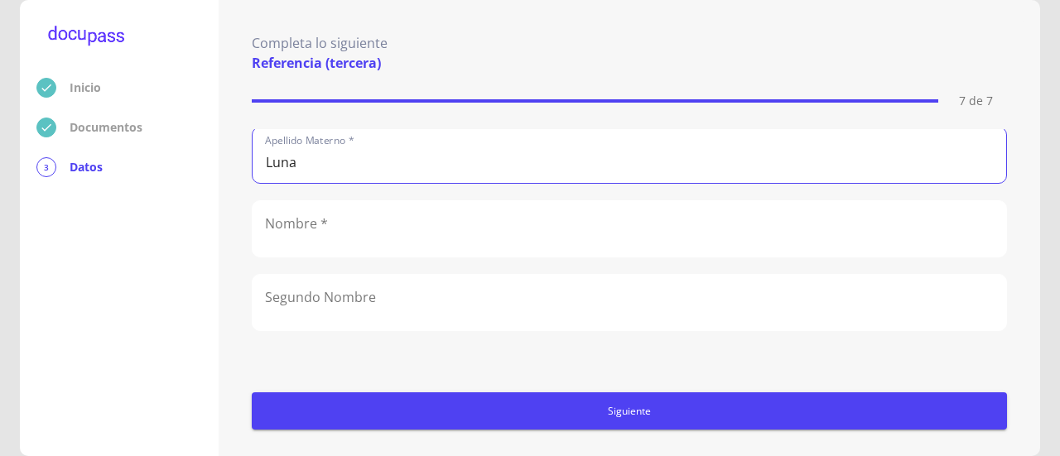
type input "Luna"
click at [341, 237] on input "text" at bounding box center [629, 228] width 753 height 55
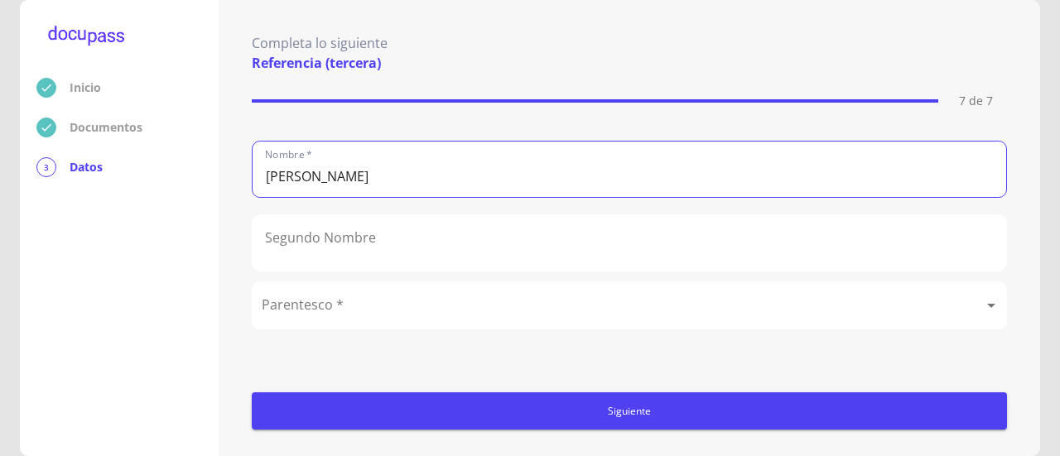
scroll to position [166, 0]
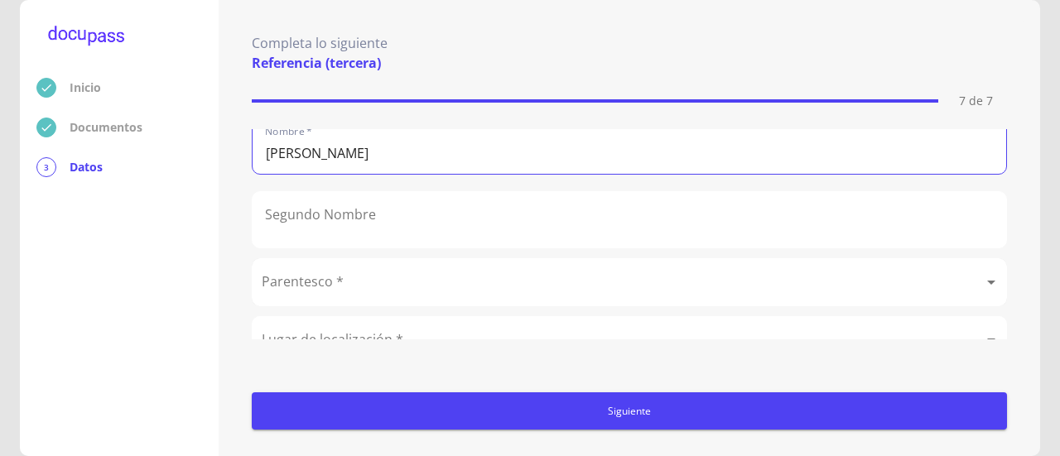
type input "[PERSON_NAME]"
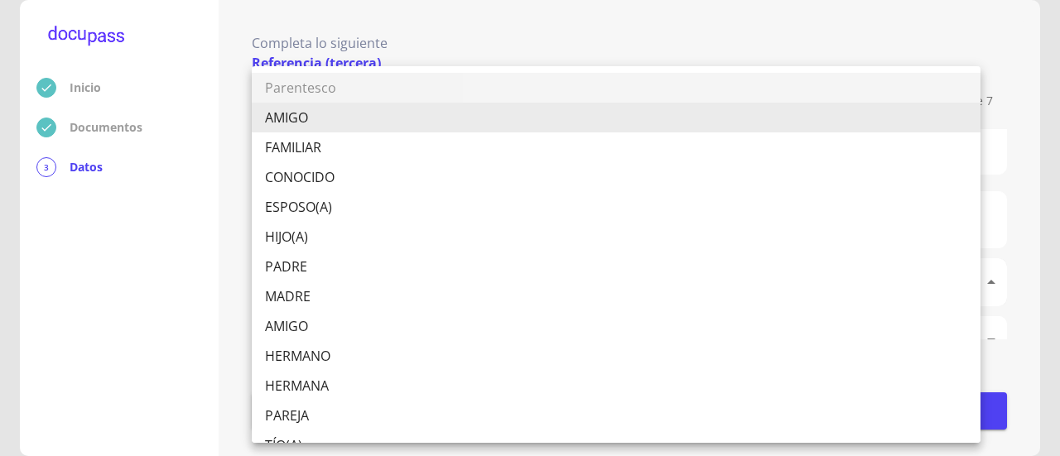
click at [376, 277] on body "Inicio Documentos 3 Datos Completa lo siguiente Referencia (tercera) 7 de 7 Ape…" at bounding box center [530, 228] width 1060 height 456
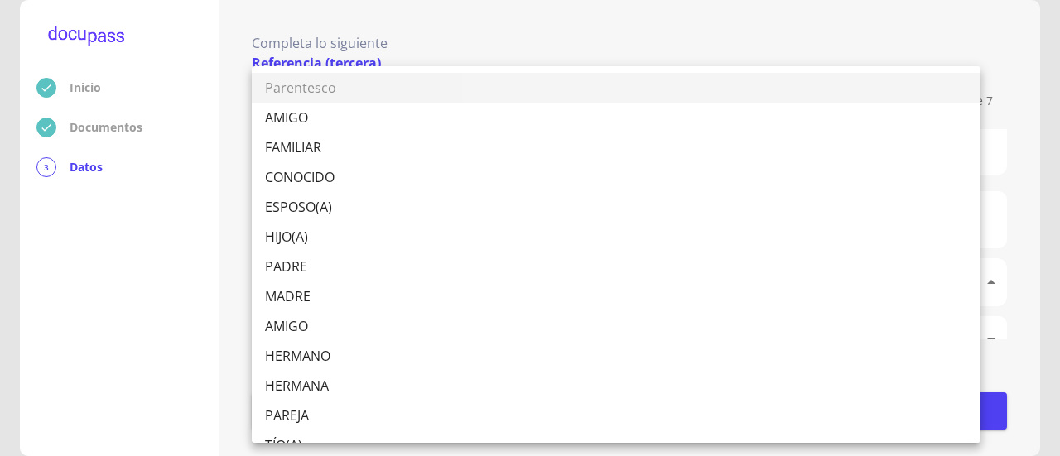
click at [315, 123] on li "AMIGO" at bounding box center [616, 118] width 729 height 30
type input "AMIGO"
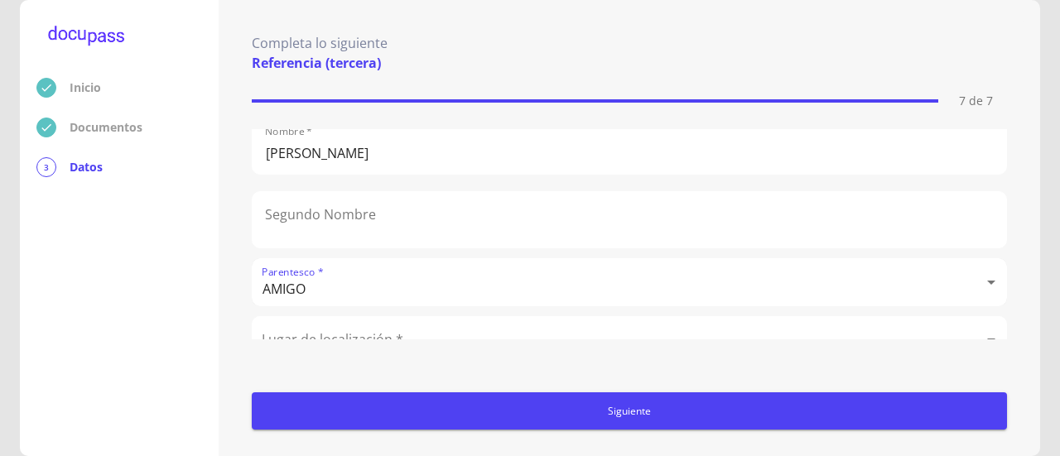
scroll to position [248, 0]
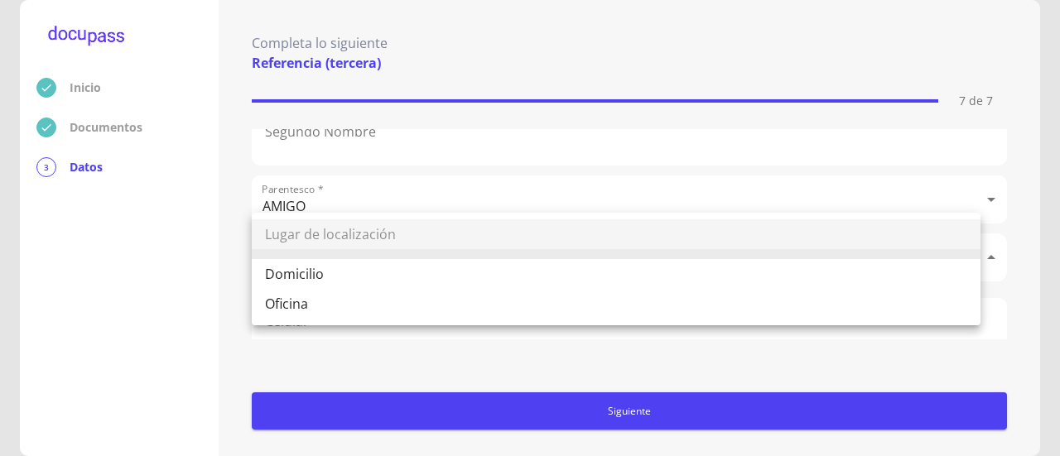
click at [417, 259] on body "Inicio Documentos 3 Datos Completa lo siguiente Referencia (tercera) 7 de 7 Ape…" at bounding box center [530, 228] width 1060 height 456
click at [418, 271] on li "Domicilio" at bounding box center [616, 274] width 729 height 30
type input "Domicilio"
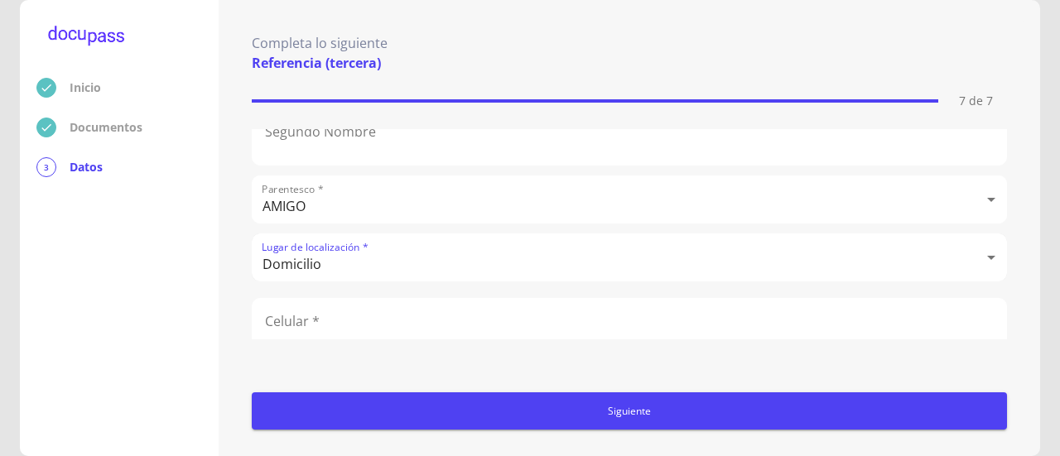
scroll to position [272, 0]
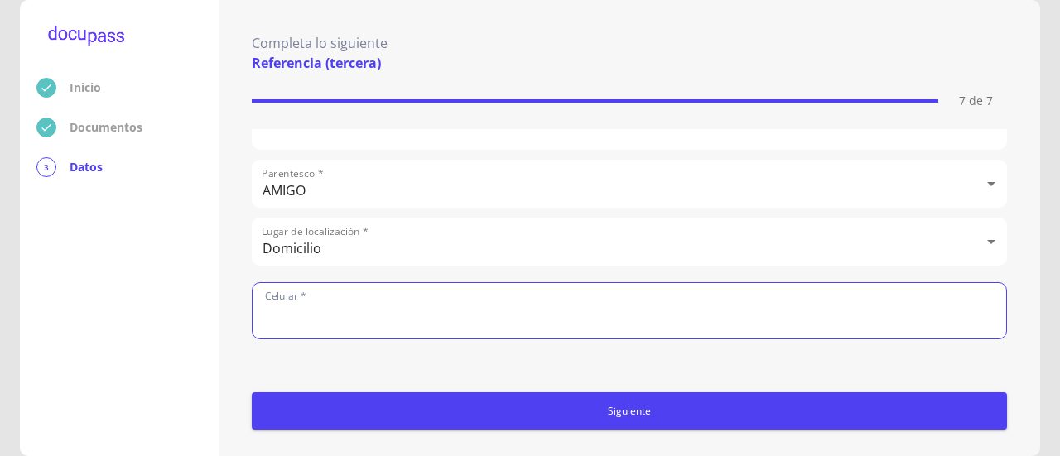
click at [421, 296] on input "number" at bounding box center [629, 310] width 753 height 55
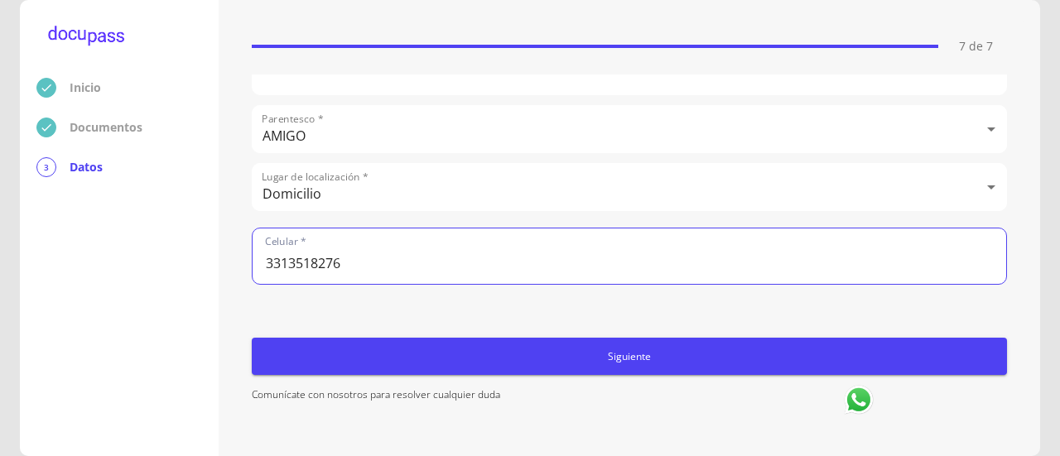
scroll to position [79, 0]
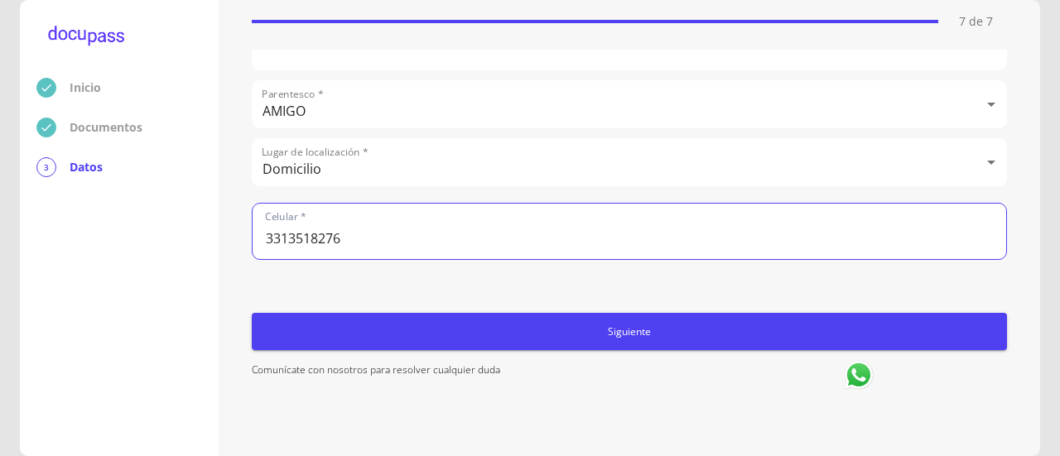
type input "3313518276"
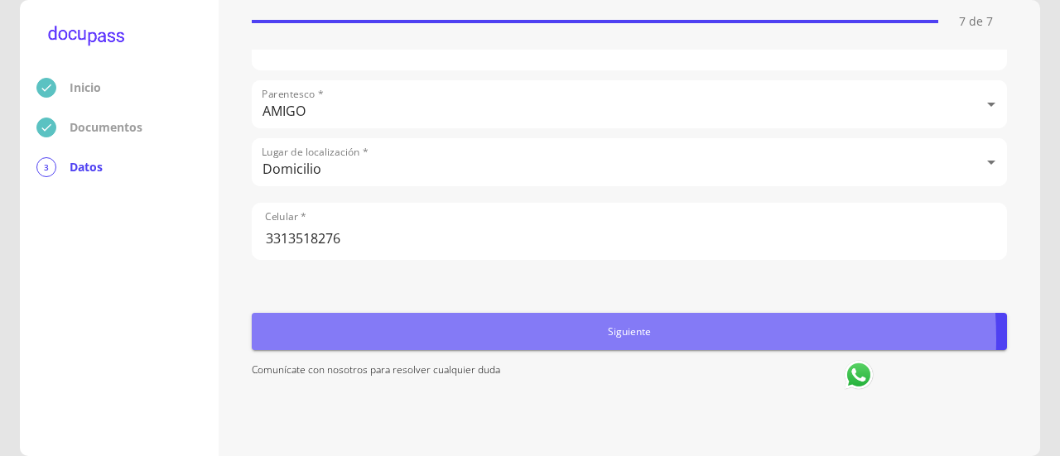
click at [619, 339] on span "Siguiente" at bounding box center [629, 331] width 742 height 17
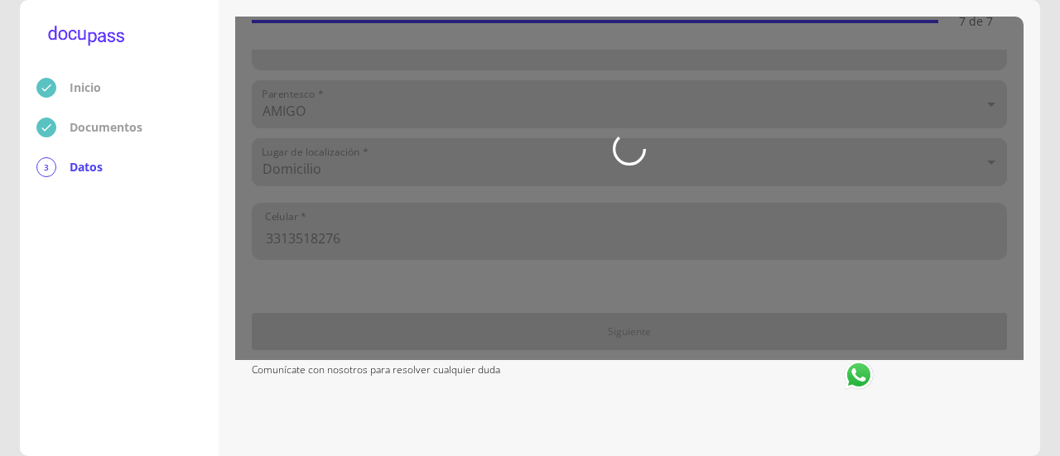
scroll to position [0, 0]
